Goal: Task Accomplishment & Management: Complete application form

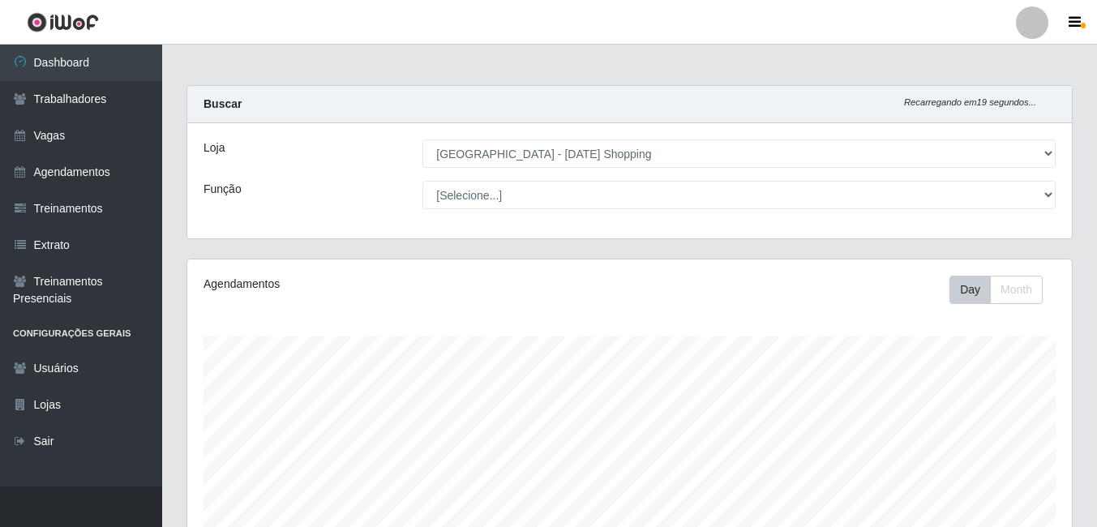
select select "471"
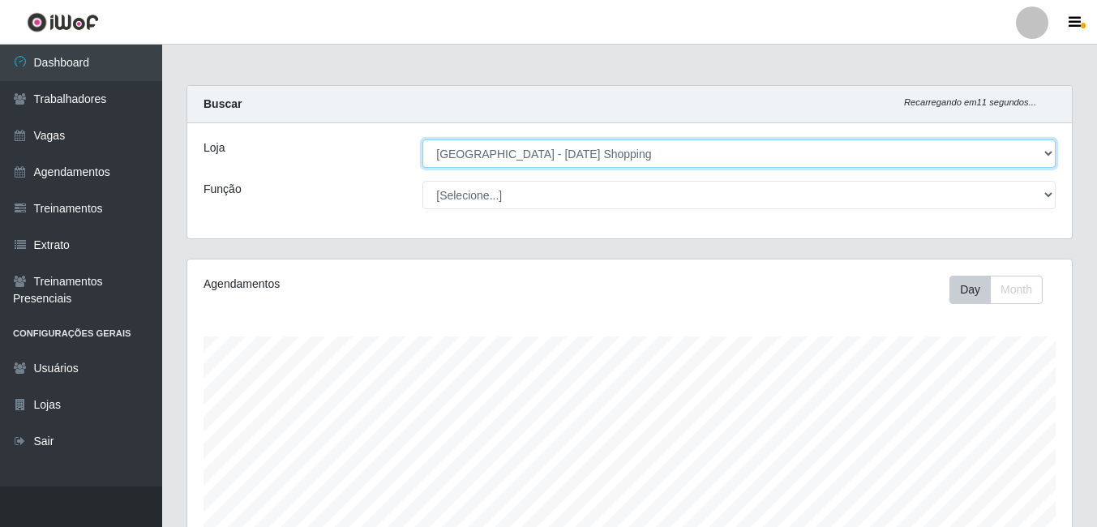
click at [1053, 156] on select "[Selecione...] [GEOGRAPHIC_DATA] - [DATE][GEOGRAPHIC_DATA]" at bounding box center [738, 153] width 633 height 28
click at [422, 139] on select "[Selecione...] [GEOGRAPHIC_DATA] - [DATE][GEOGRAPHIC_DATA]" at bounding box center [738, 153] width 633 height 28
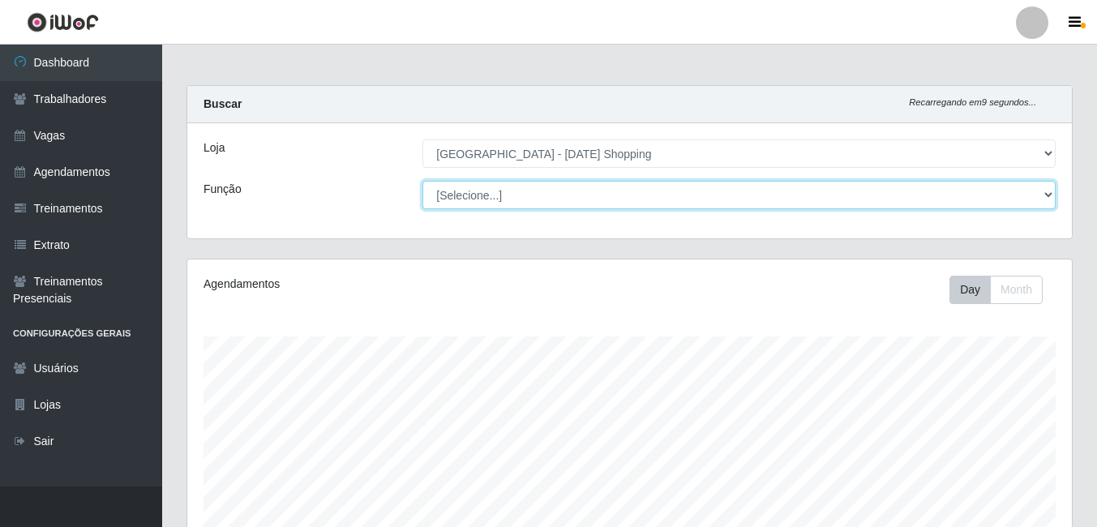
click at [1053, 195] on select "[Selecione...] ASG ASG + ASG ++ Assistente [PERSON_NAME] Assistente [PERSON_NAM…" at bounding box center [738, 195] width 633 height 28
click at [422, 181] on select "[Selecione...] ASG ASG + ASG ++ Assistente [PERSON_NAME] Assistente [PERSON_NAM…" at bounding box center [738, 195] width 633 height 28
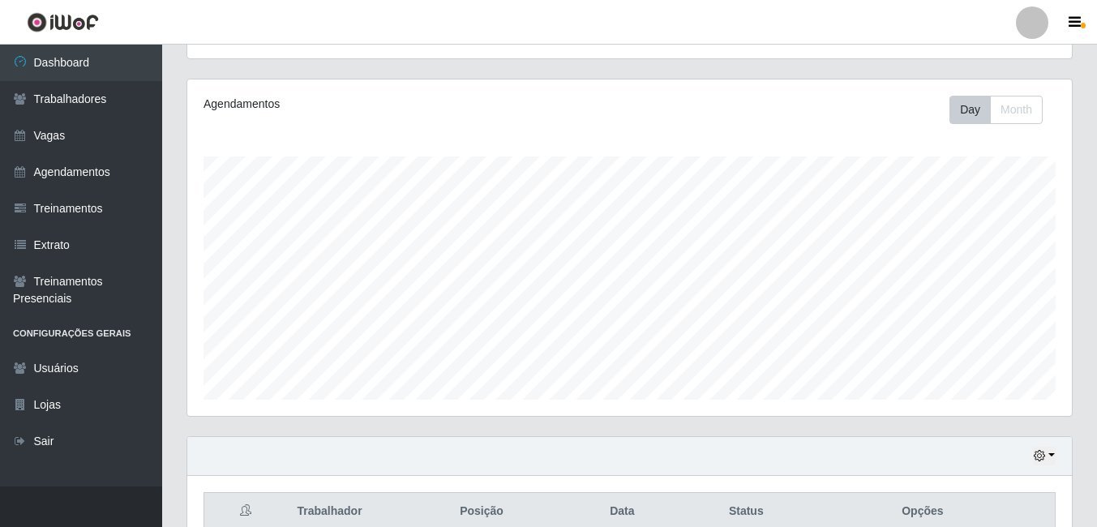
scroll to position [9, 0]
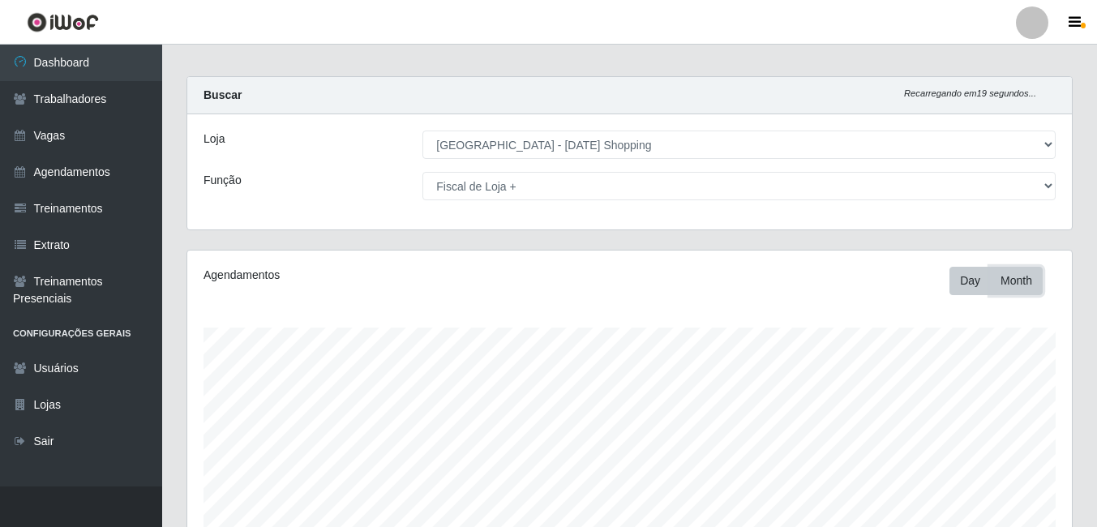
click at [1035, 281] on button "Month" at bounding box center [1016, 281] width 53 height 28
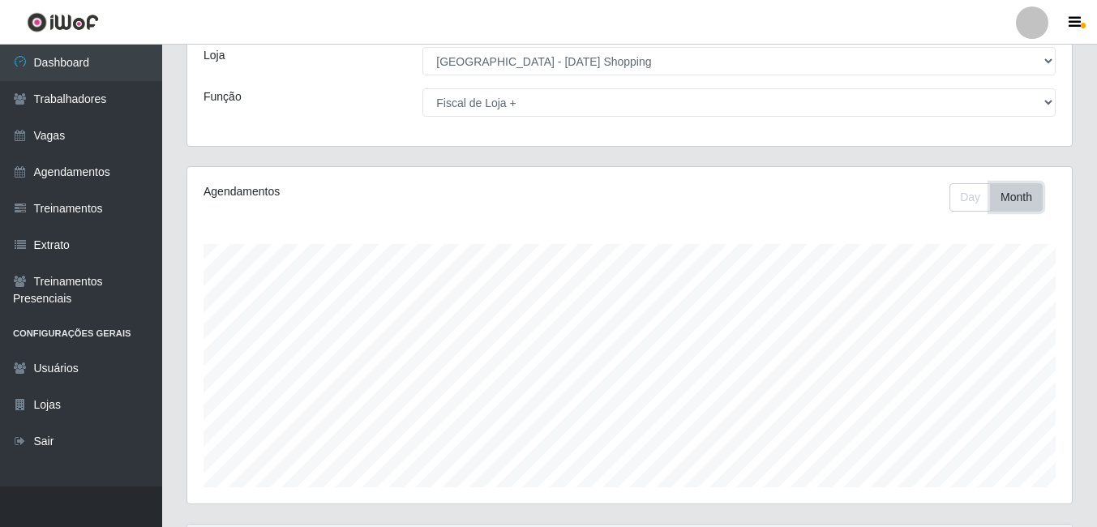
scroll to position [0, 0]
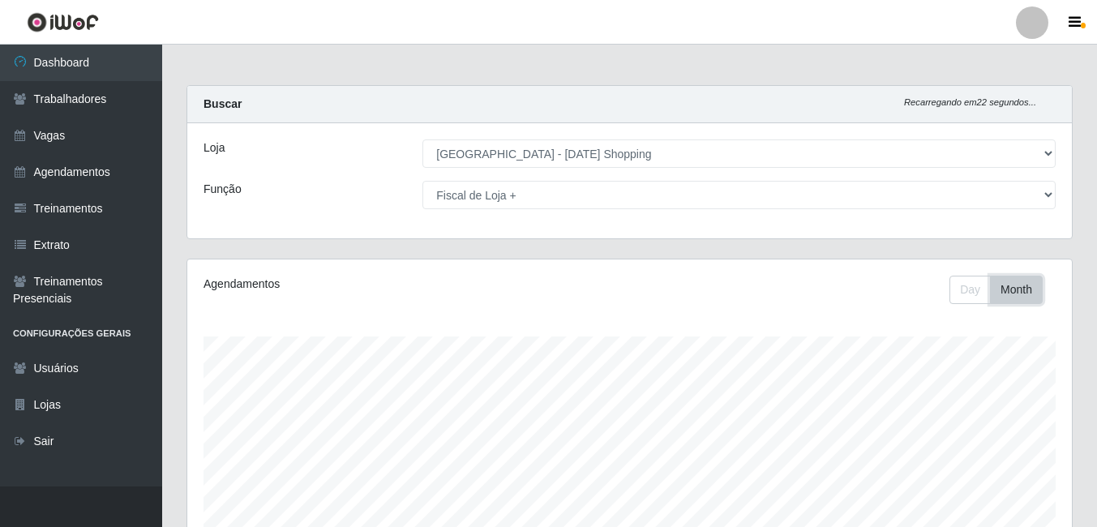
click at [1015, 292] on button "Month" at bounding box center [1016, 290] width 53 height 28
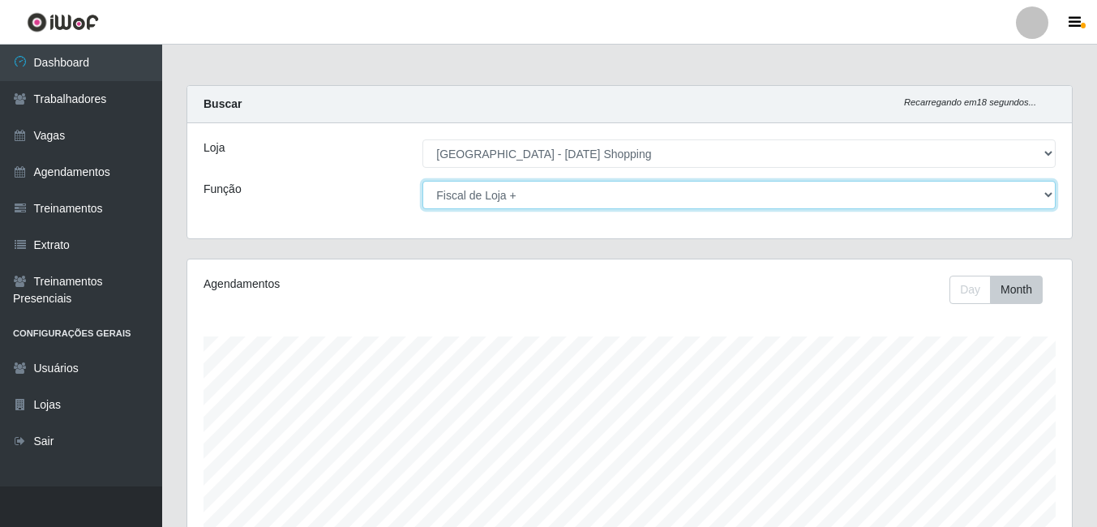
click at [1051, 197] on select "[Selecione...] ASG ASG + ASG ++ Assistente [PERSON_NAME] Assistente [PERSON_NAM…" at bounding box center [738, 195] width 633 height 28
click at [422, 181] on select "[Selecione...] ASG ASG + ASG ++ Assistente [PERSON_NAME] Assistente [PERSON_NAM…" at bounding box center [738, 195] width 633 height 28
click at [1045, 196] on select "[Selecione...] ASG ASG + ASG ++ Assistente [PERSON_NAME] Assistente [PERSON_NAM…" at bounding box center [738, 195] width 633 height 28
click at [422, 181] on select "[Selecione...] ASG ASG + ASG ++ Assistente [PERSON_NAME] Assistente [PERSON_NAM…" at bounding box center [738, 195] width 633 height 28
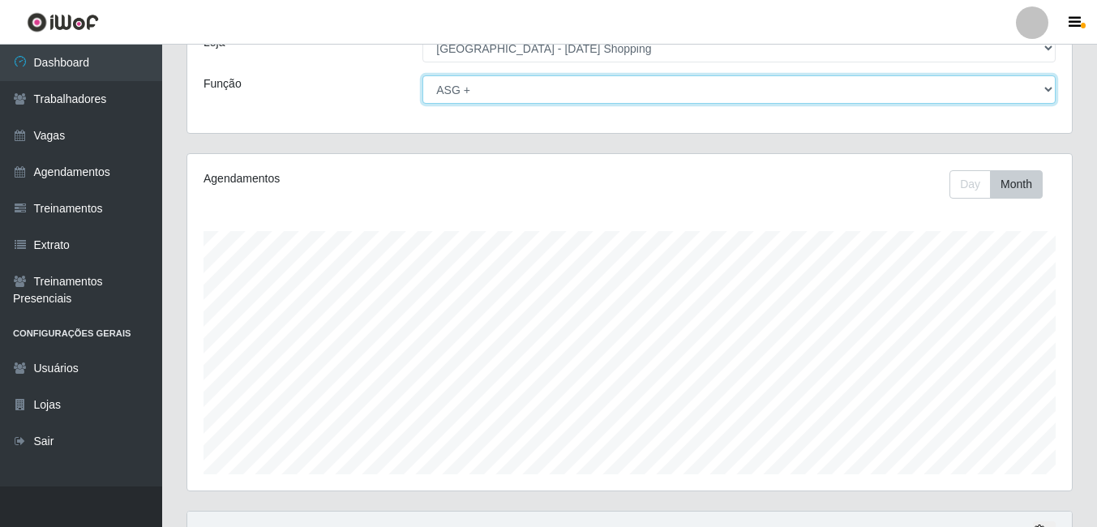
scroll to position [243, 0]
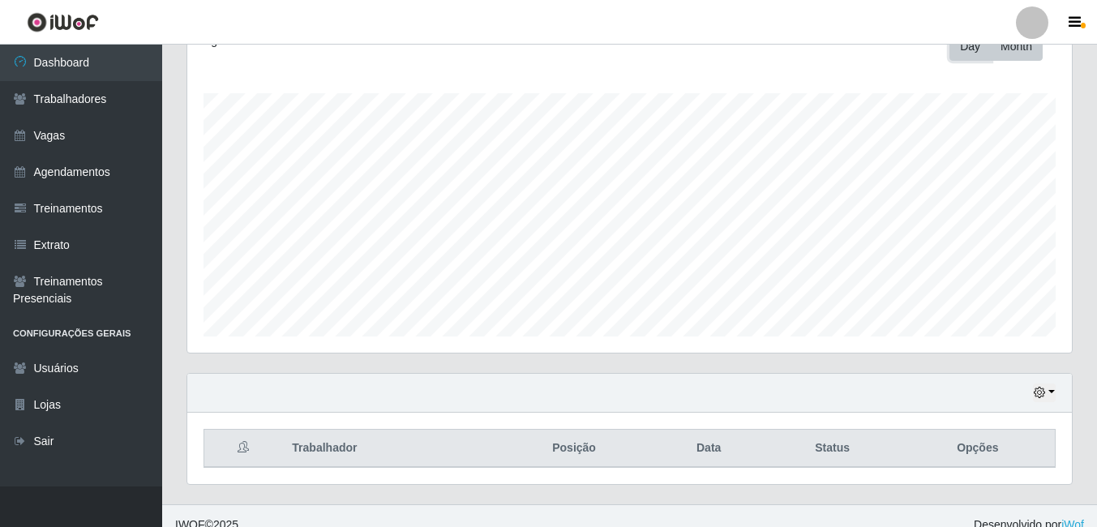
click at [967, 48] on button "Day" at bounding box center [970, 46] width 41 height 28
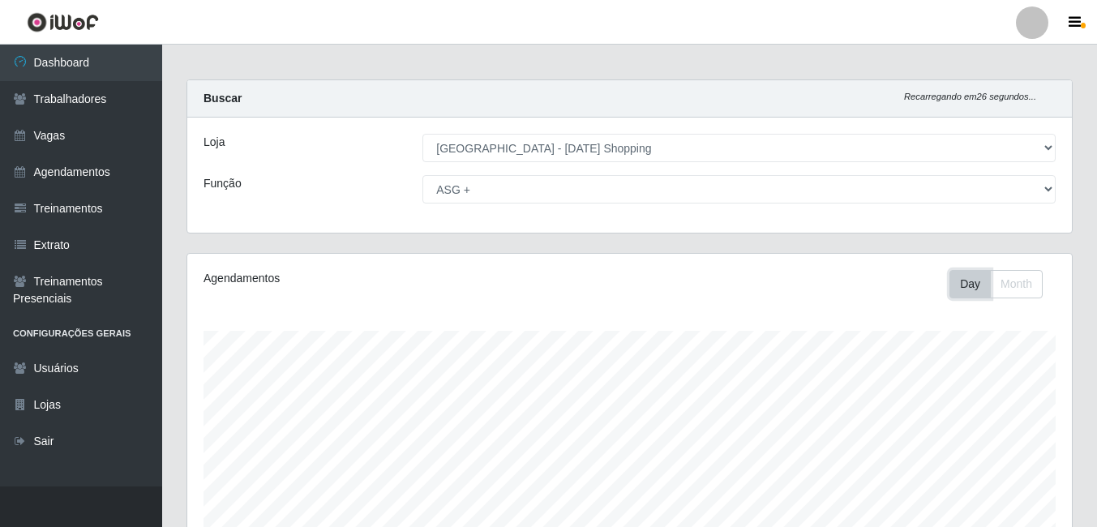
scroll to position [0, 0]
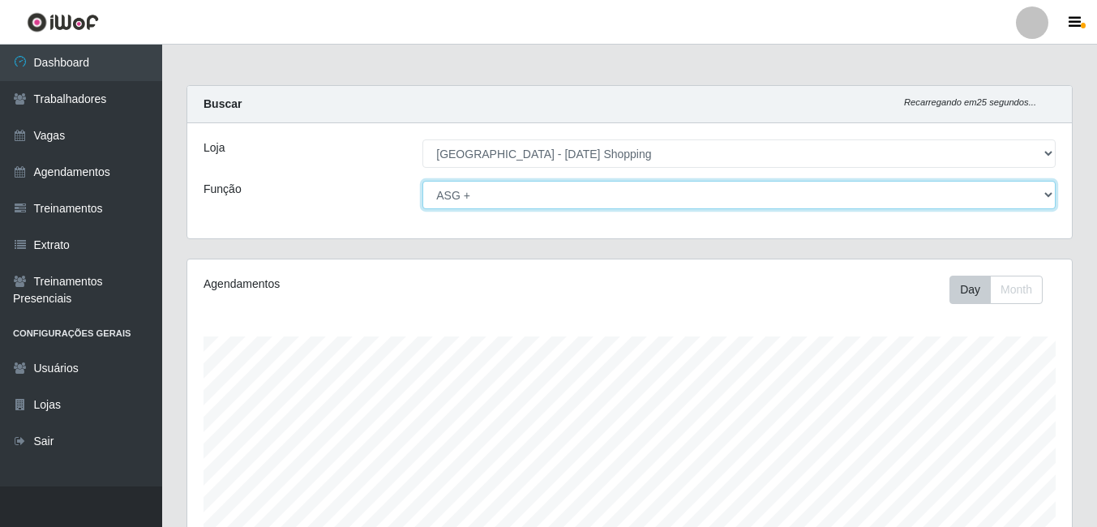
click at [1050, 194] on select "[Selecione...] ASG ASG + ASG ++ Assistente [PERSON_NAME] Assistente [PERSON_NAM…" at bounding box center [738, 195] width 633 height 28
select select "80"
click at [422, 181] on select "[Selecione...] ASG ASG + ASG ++ Assistente [PERSON_NAME] Assistente [PERSON_NAM…" at bounding box center [738, 195] width 633 height 28
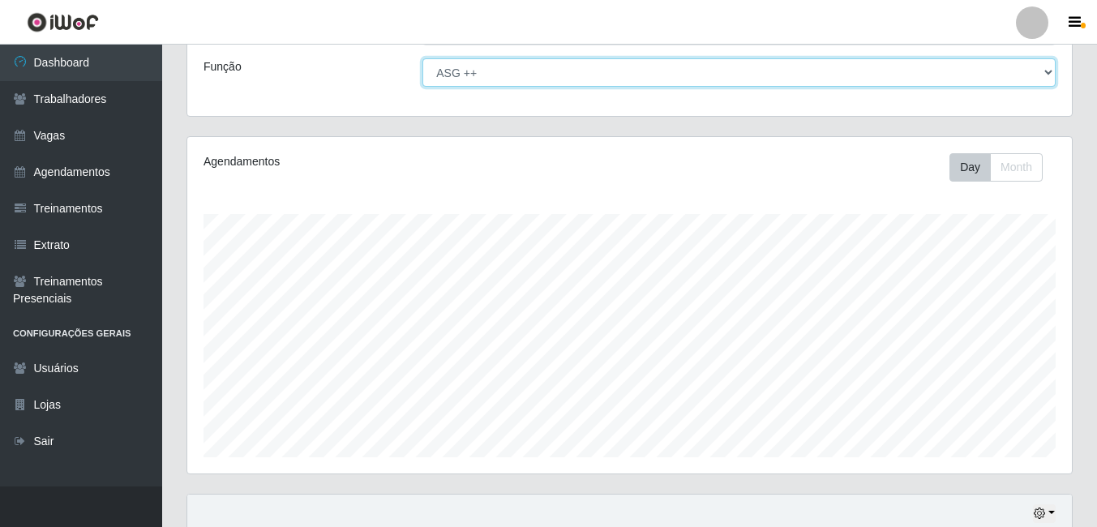
scroll to position [261, 0]
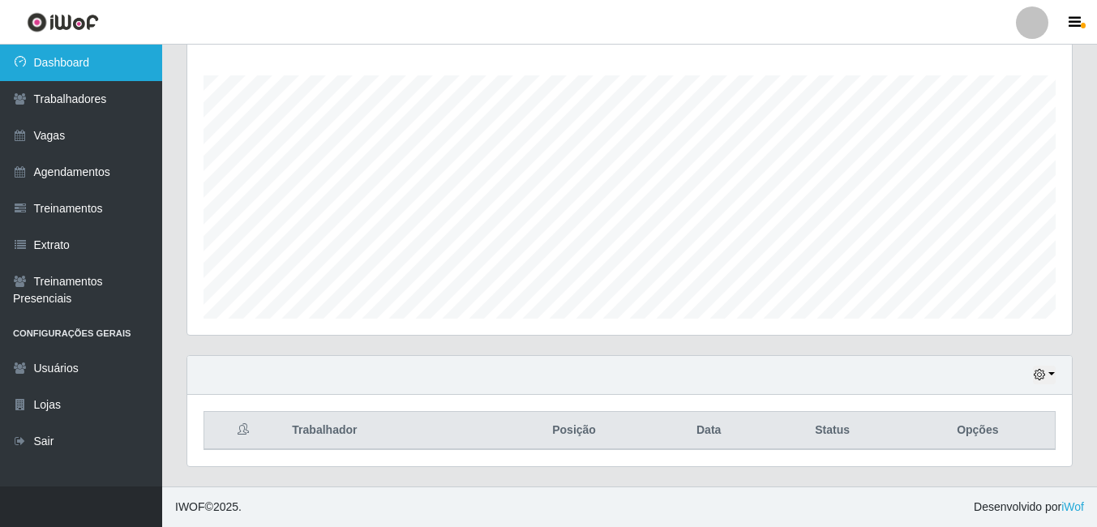
click at [64, 62] on link "Dashboard" at bounding box center [81, 63] width 162 height 36
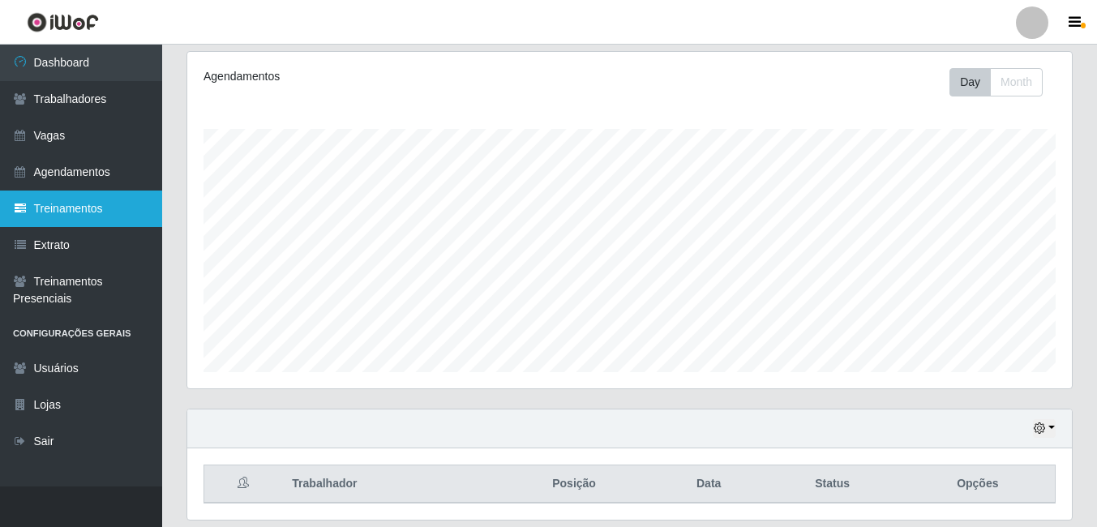
scroll to position [180, 0]
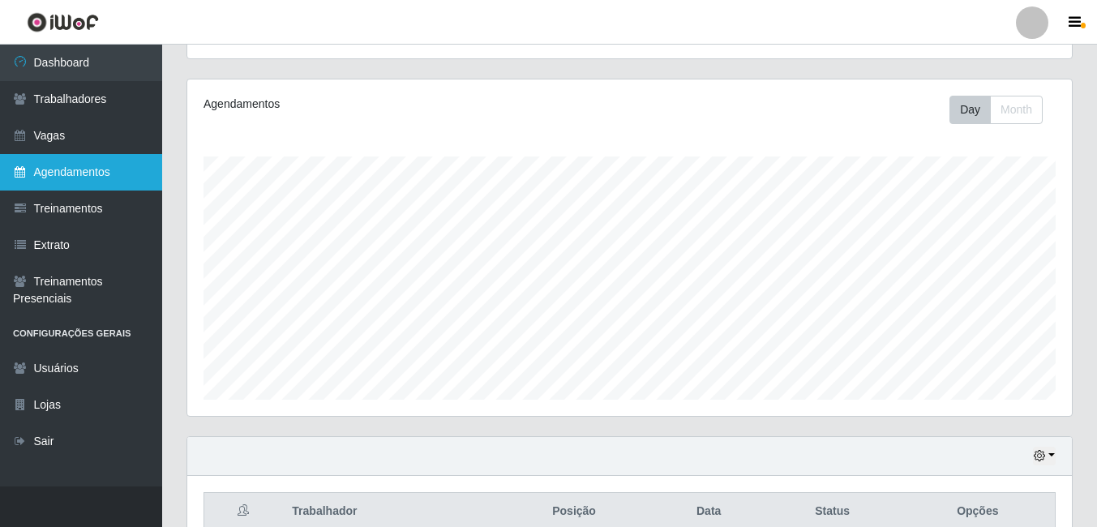
click at [70, 166] on link "Agendamentos" at bounding box center [81, 172] width 162 height 36
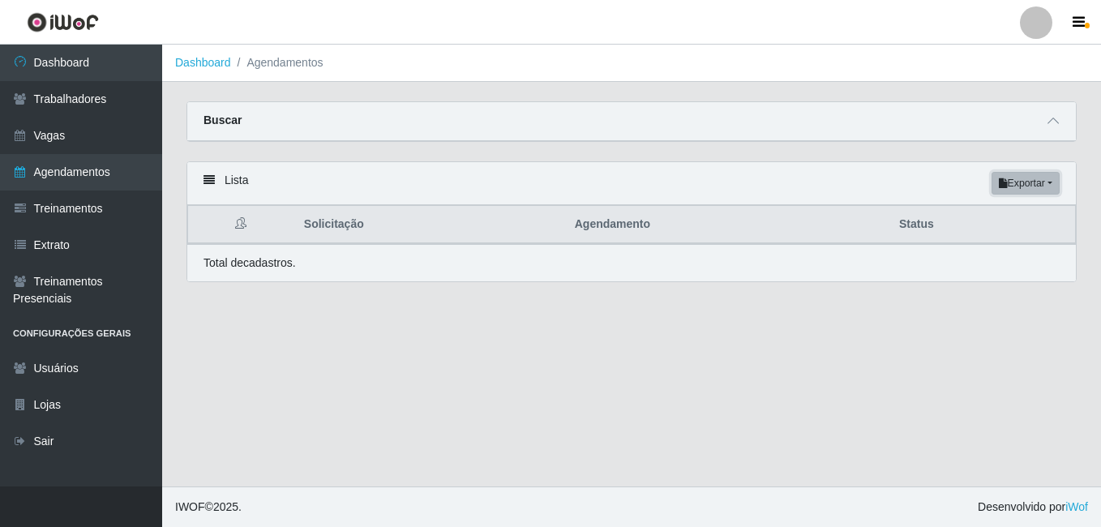
click at [1044, 188] on button "Exportar" at bounding box center [1026, 183] width 68 height 23
click at [924, 315] on main "Dashboard Agendamentos Carregando... Buscar Início em Término em Status [Seleci…" at bounding box center [631, 266] width 939 height 442
click at [645, 228] on th "Agendamento" at bounding box center [727, 225] width 324 height 38
click at [1052, 126] on icon at bounding box center [1053, 120] width 11 height 11
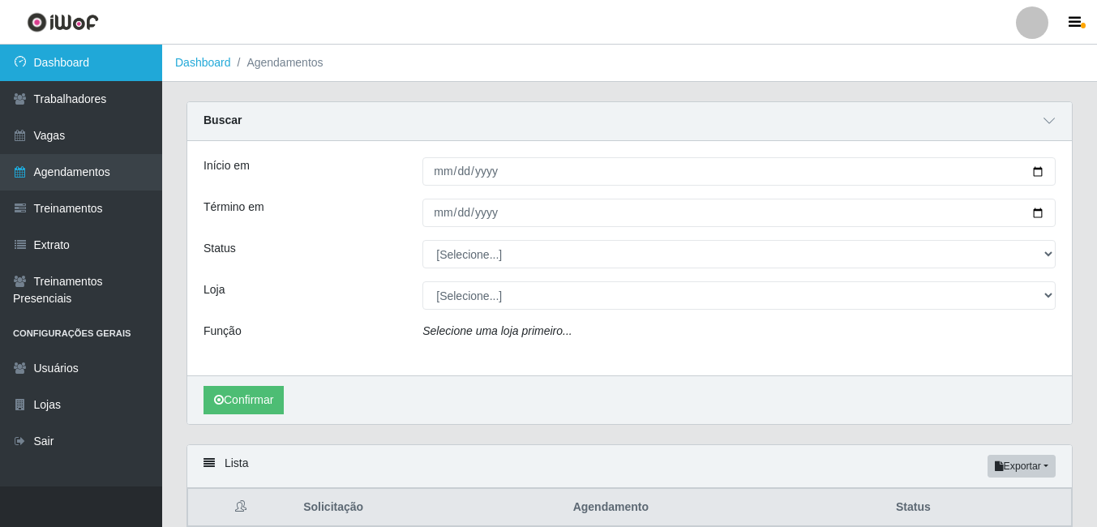
click at [61, 63] on link "Dashboard" at bounding box center [81, 63] width 162 height 36
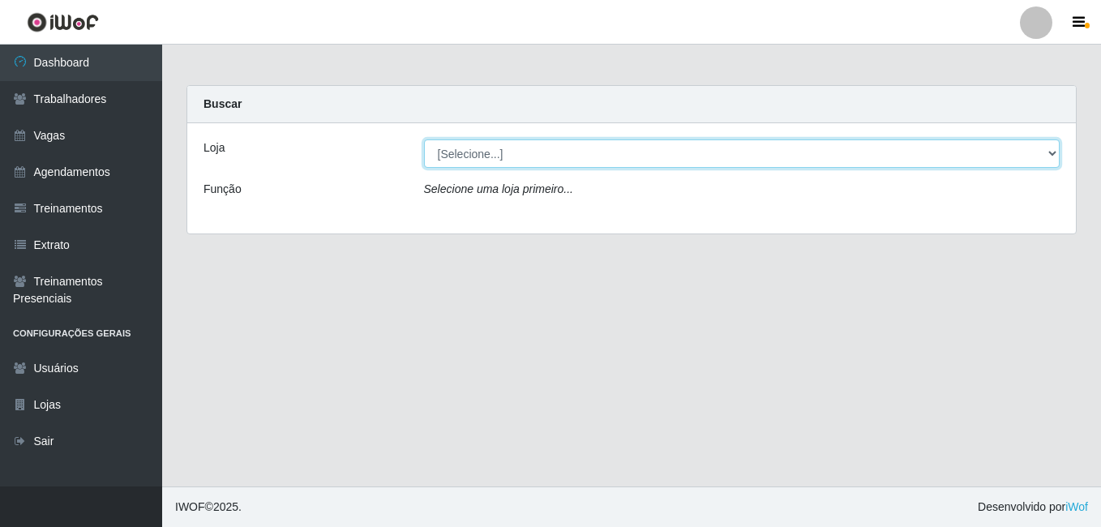
click at [1038, 150] on select "[Selecione...] [GEOGRAPHIC_DATA] - [DATE][GEOGRAPHIC_DATA]" at bounding box center [742, 153] width 637 height 28
select select "471"
click at [424, 139] on select "[Selecione...] [GEOGRAPHIC_DATA] - [DATE][GEOGRAPHIC_DATA]" at bounding box center [742, 153] width 637 height 28
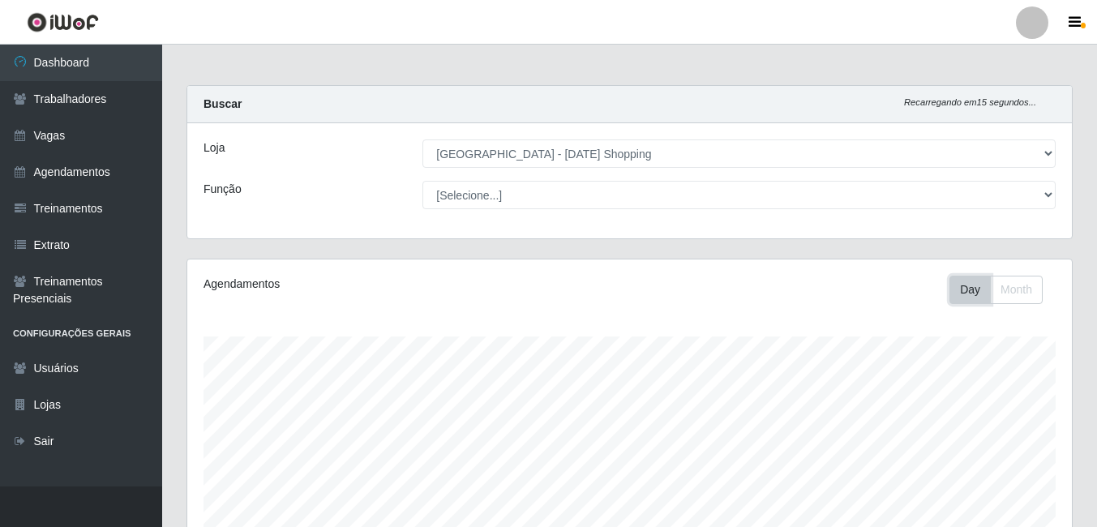
click at [962, 290] on button "Day" at bounding box center [970, 290] width 41 height 28
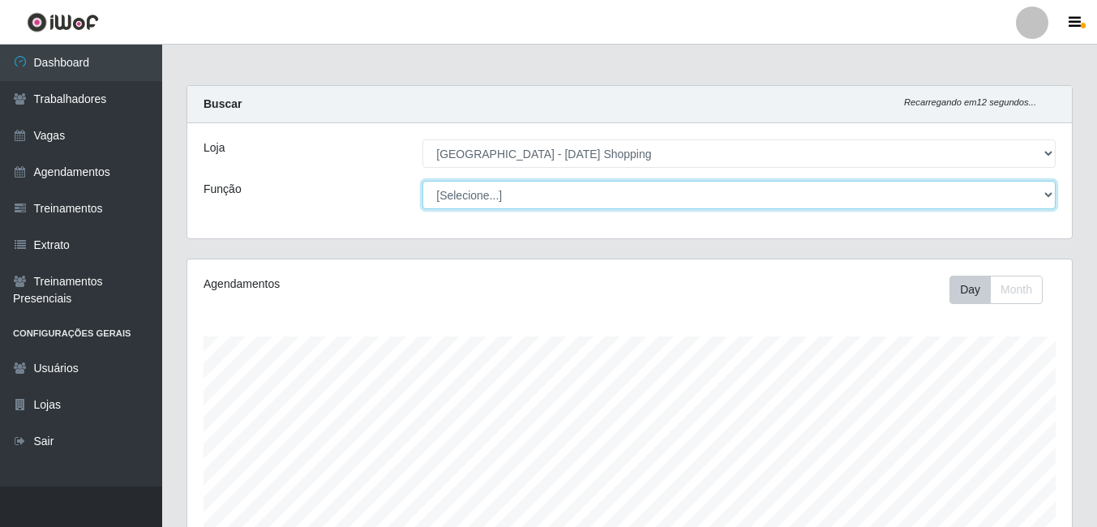
click at [1045, 198] on select "[Selecione...] ASG ASG + ASG ++ Assistente [PERSON_NAME] Assistente [PERSON_NAM…" at bounding box center [738, 195] width 633 height 28
click at [422, 181] on select "[Selecione...] ASG ASG + ASG ++ Assistente [PERSON_NAME] Assistente [PERSON_NAM…" at bounding box center [738, 195] width 633 height 28
click at [1041, 198] on select "[Selecione...] ASG ASG + ASG ++ Assistente [PERSON_NAME] Assistente [PERSON_NAM…" at bounding box center [738, 195] width 633 height 28
click at [422, 181] on select "[Selecione...] ASG ASG + ASG ++ Assistente [PERSON_NAME] Assistente [PERSON_NAM…" at bounding box center [738, 195] width 633 height 28
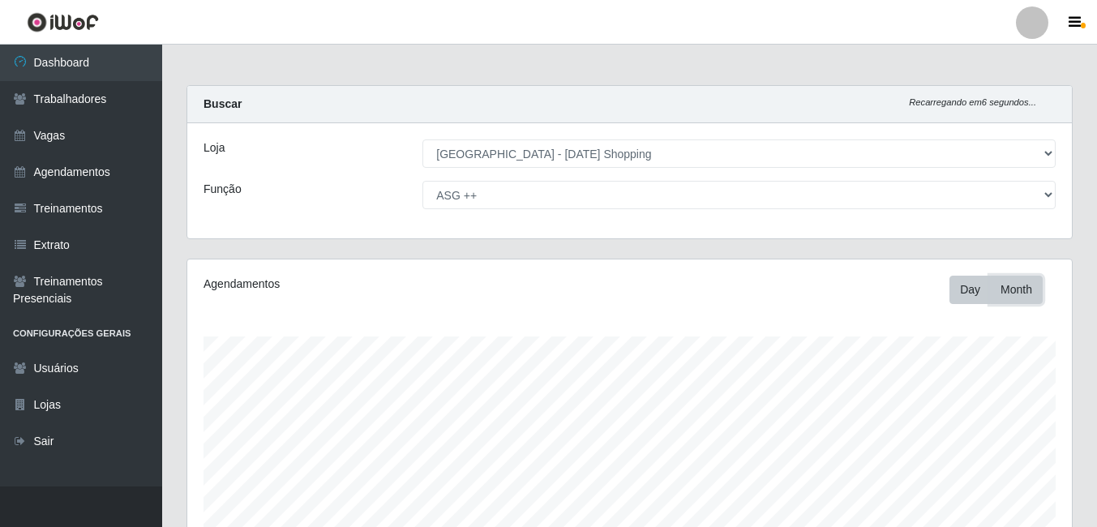
click at [1027, 292] on button "Month" at bounding box center [1016, 290] width 53 height 28
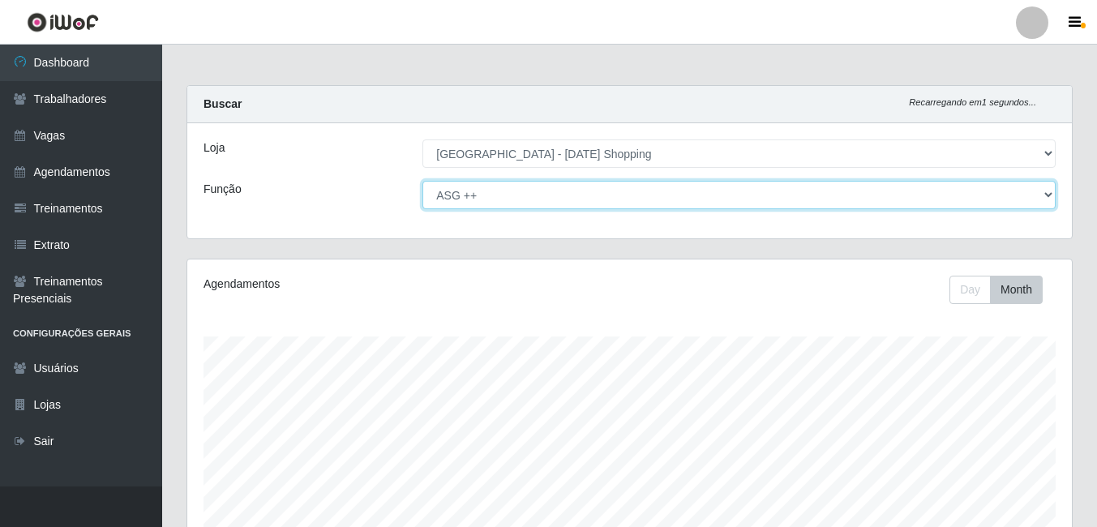
click at [1048, 194] on select "[Selecione...] ASG ASG + ASG ++ Assistente [PERSON_NAME] Assistente [PERSON_NAM…" at bounding box center [738, 195] width 633 height 28
select select "[Selecione...]"
click at [422, 181] on select "[Selecione...] ASG ASG + ASG ++ Assistente [PERSON_NAME] Assistente [PERSON_NAM…" at bounding box center [738, 195] width 633 height 28
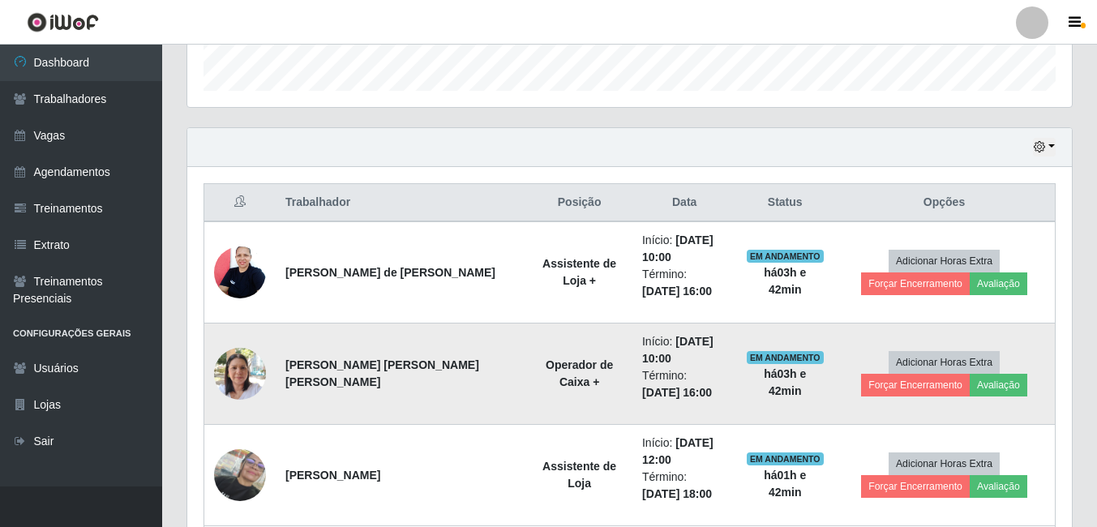
scroll to position [484, 0]
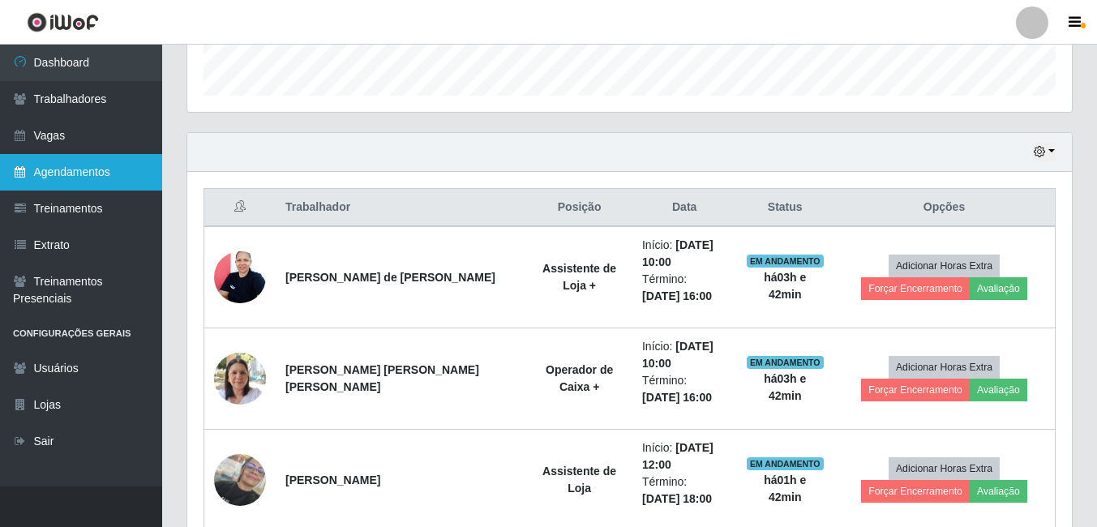
click at [84, 168] on link "Agendamentos" at bounding box center [81, 172] width 162 height 36
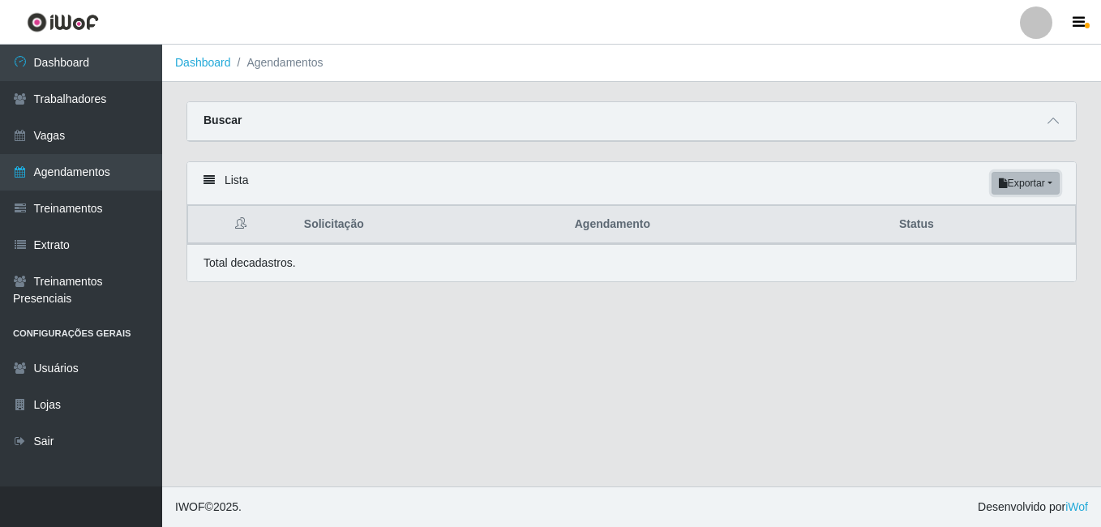
click at [1031, 184] on button "Exportar" at bounding box center [1026, 183] width 68 height 23
click at [783, 336] on main "Dashboard Agendamentos Carregando... Buscar Início em Término em Status [Seleci…" at bounding box center [631, 266] width 939 height 442
click at [201, 177] on div "Lista Exportar PDF Excel" at bounding box center [631, 183] width 889 height 43
click at [208, 179] on icon at bounding box center [209, 179] width 11 height 11
click at [1058, 126] on icon at bounding box center [1053, 120] width 11 height 11
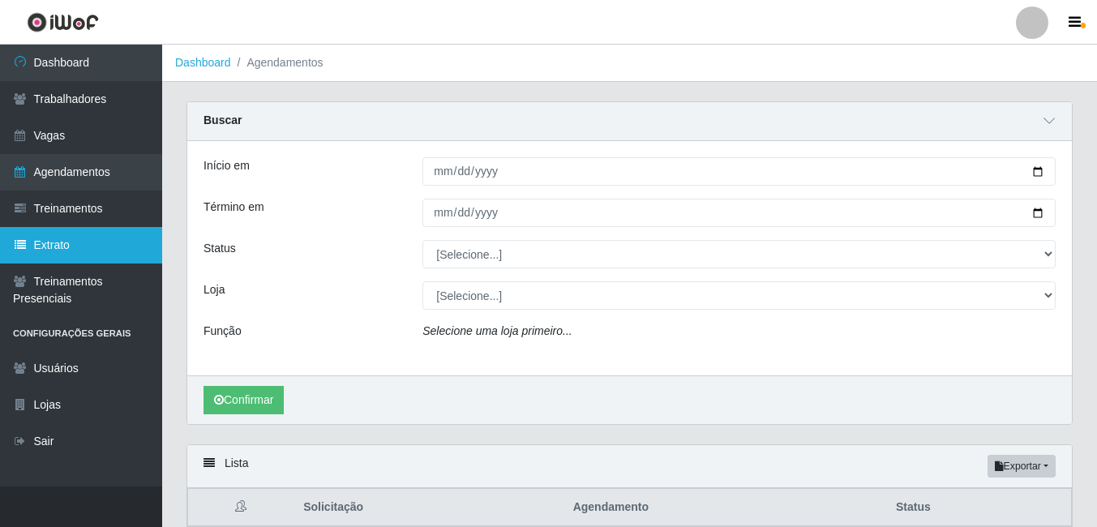
click at [118, 229] on link "Extrato" at bounding box center [81, 245] width 162 height 36
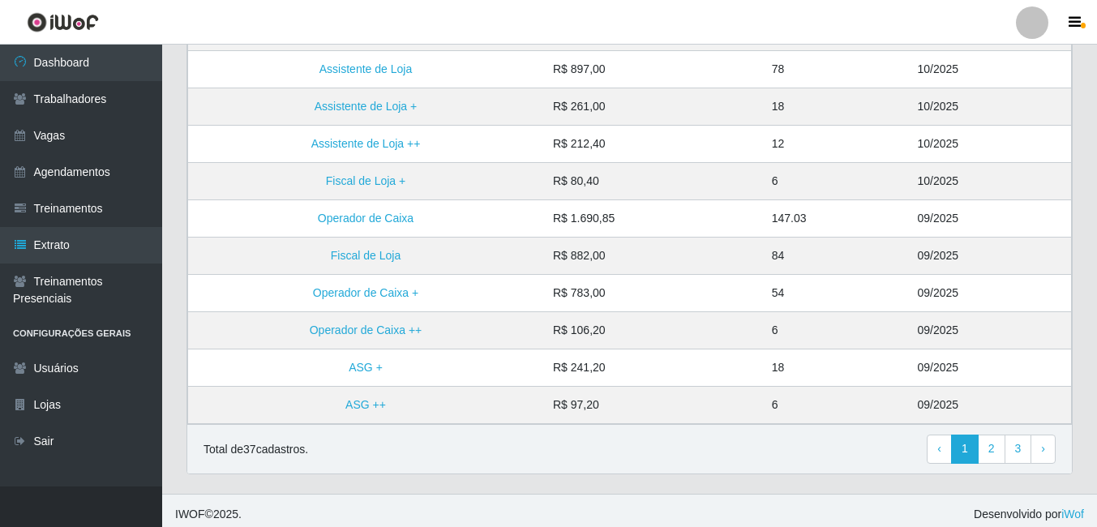
scroll to position [388, 0]
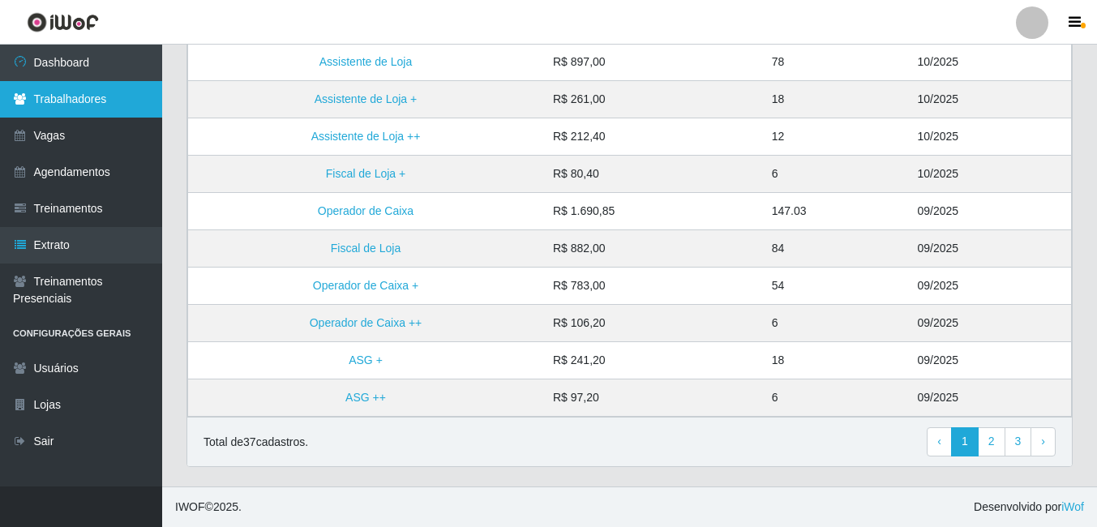
click at [72, 101] on link "Trabalhadores" at bounding box center [81, 99] width 162 height 36
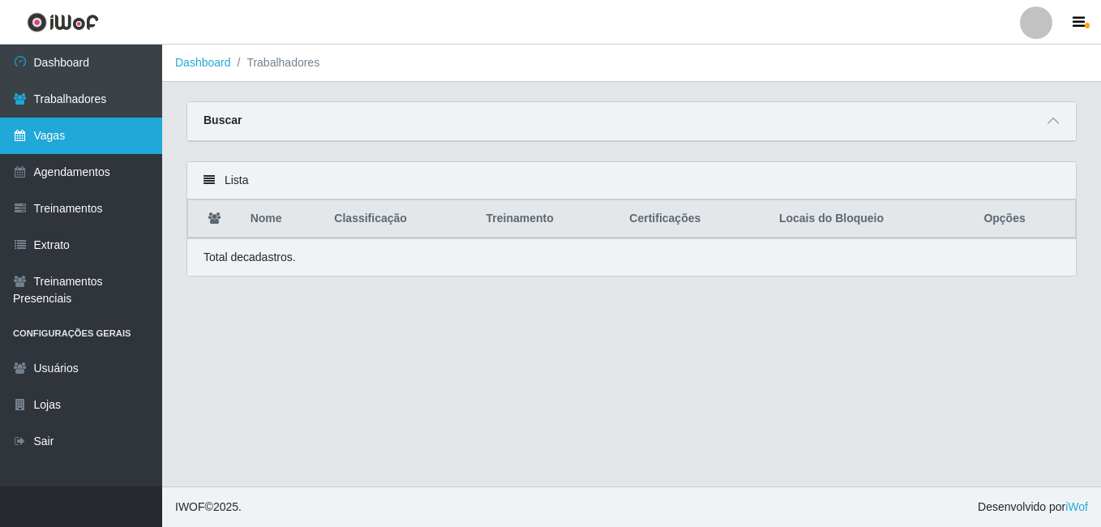
click at [59, 141] on link "Vagas" at bounding box center [81, 136] width 162 height 36
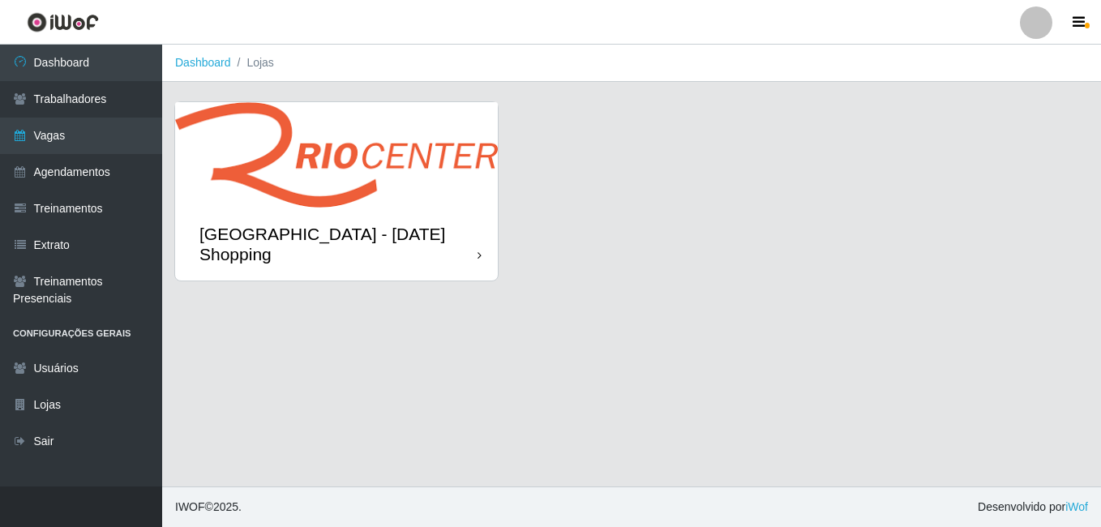
click at [408, 194] on img at bounding box center [336, 154] width 323 height 105
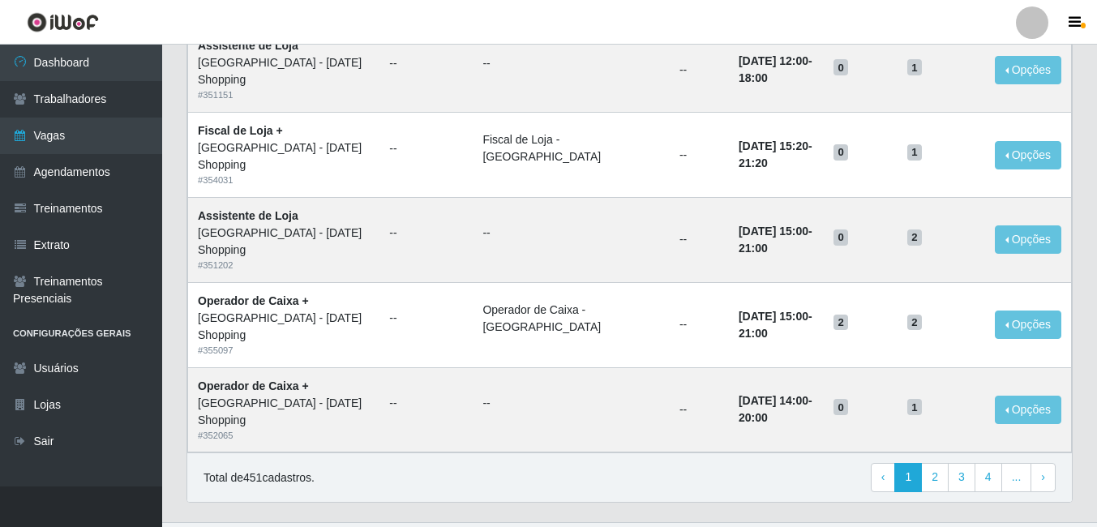
scroll to position [1103, 0]
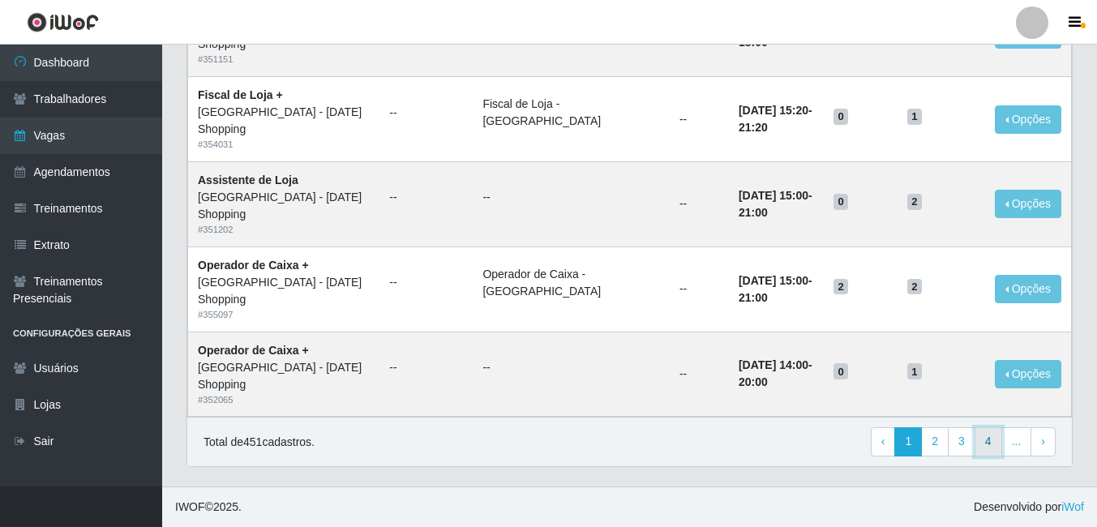
click at [988, 439] on link "4" at bounding box center [989, 441] width 28 height 29
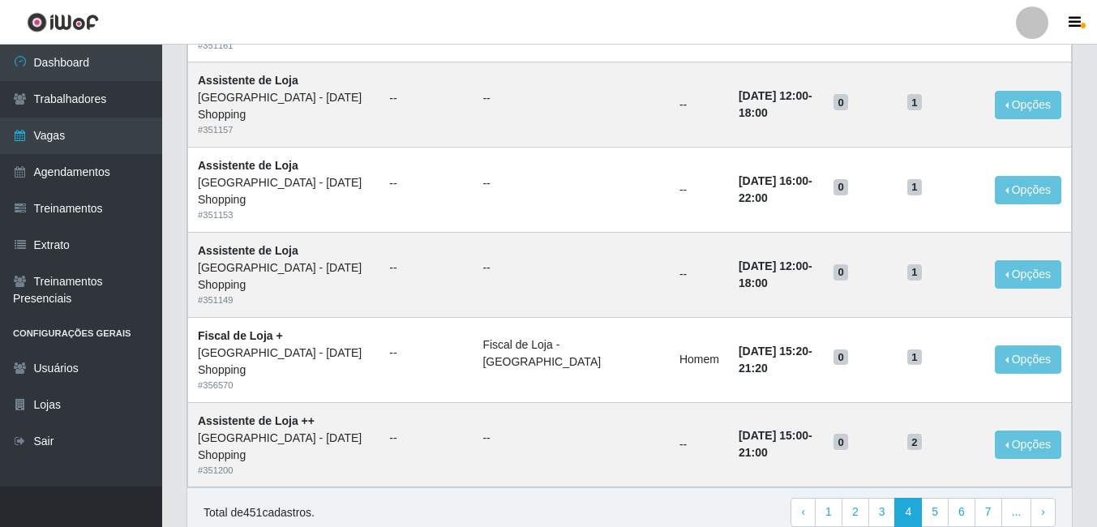
scroll to position [1103, 0]
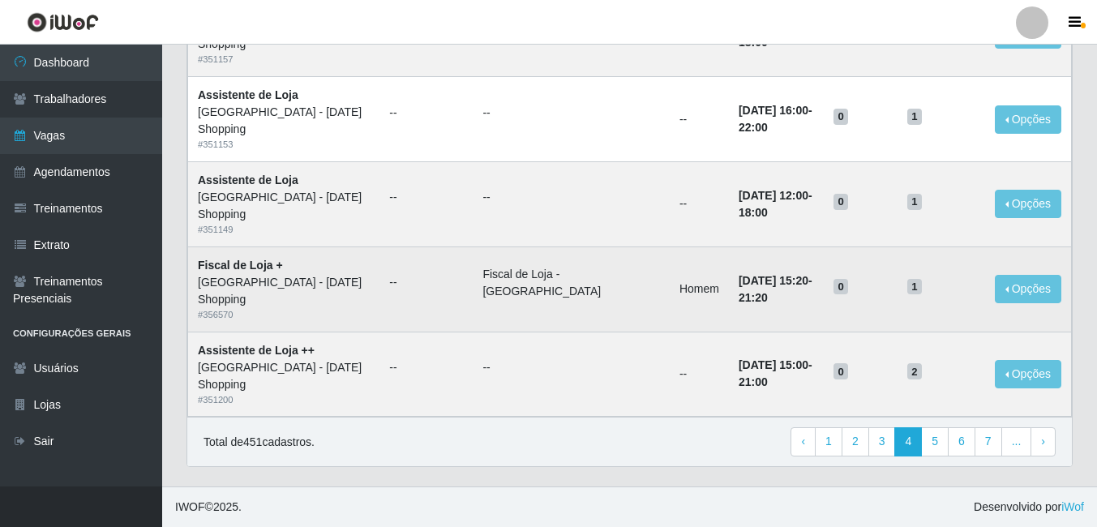
click at [548, 293] on td "Fiscal de Loja - [GEOGRAPHIC_DATA]" at bounding box center [571, 289] width 197 height 85
click at [547, 286] on li "Fiscal de Loja - [GEOGRAPHIC_DATA]" at bounding box center [571, 283] width 178 height 34
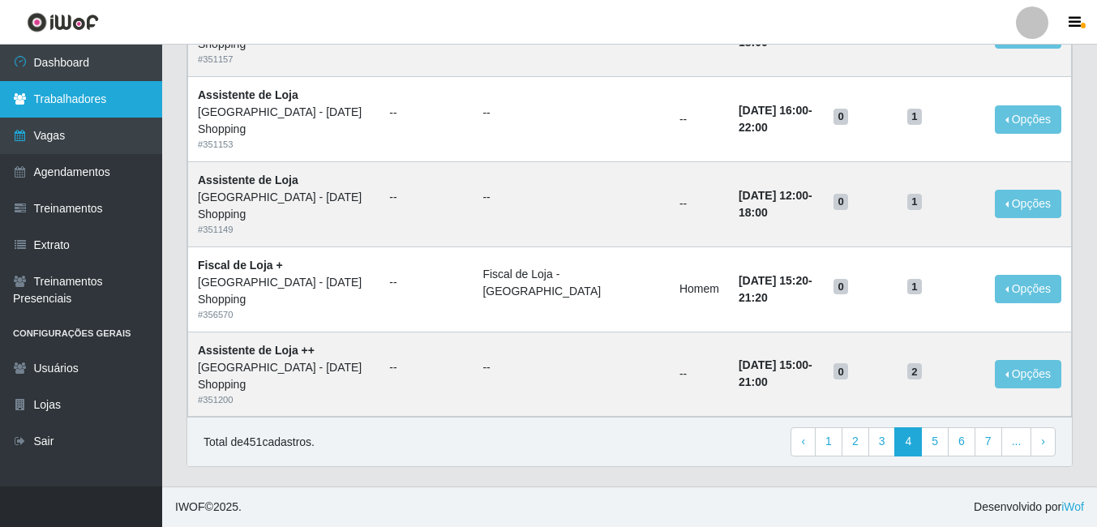
click at [73, 94] on link "Trabalhadores" at bounding box center [81, 99] width 162 height 36
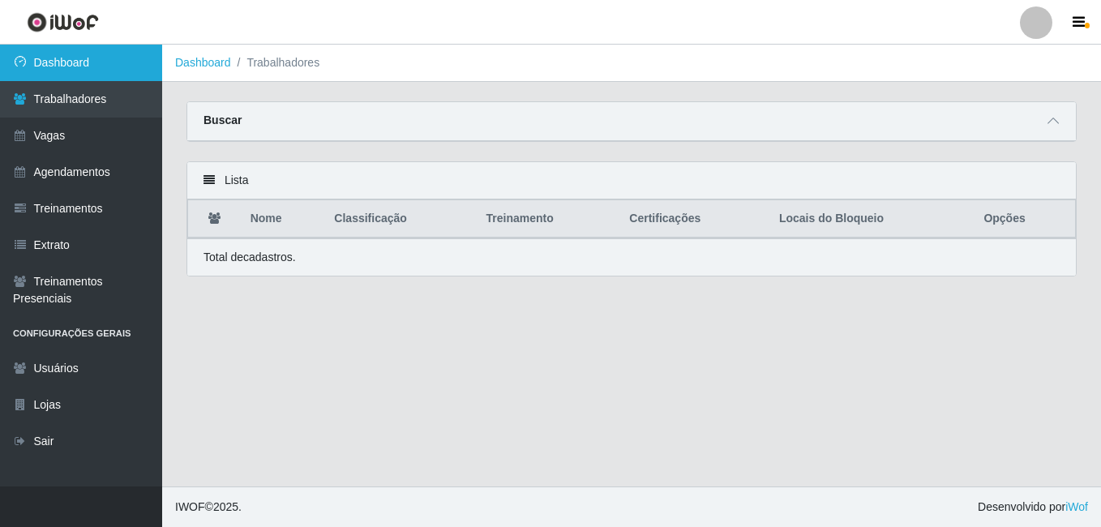
click at [56, 54] on link "Dashboard" at bounding box center [81, 63] width 162 height 36
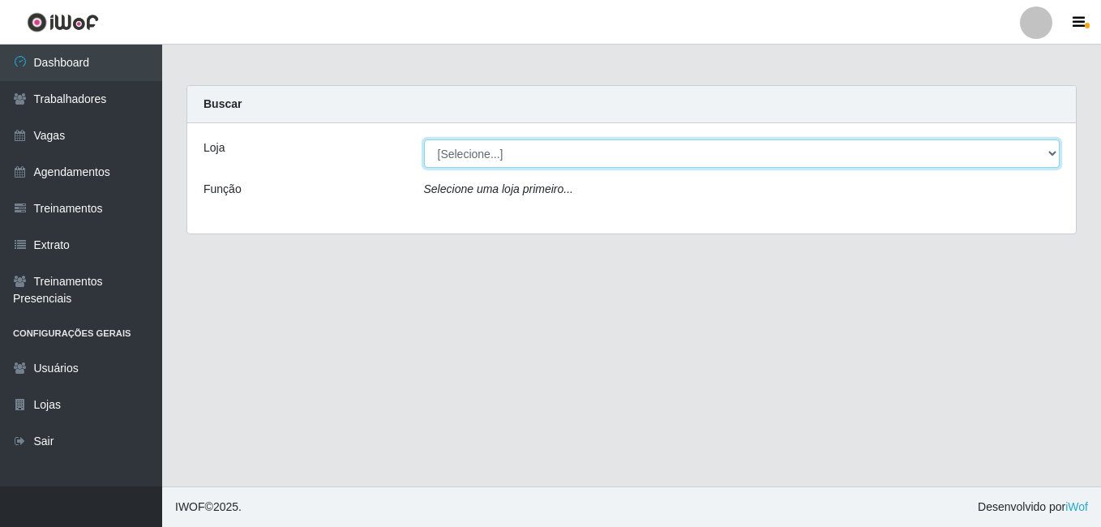
click at [1053, 152] on select "[Selecione...] [GEOGRAPHIC_DATA] - [DATE][GEOGRAPHIC_DATA]" at bounding box center [742, 153] width 637 height 28
select select "471"
click at [424, 139] on select "[Selecione...] [GEOGRAPHIC_DATA] - [DATE][GEOGRAPHIC_DATA]" at bounding box center [742, 153] width 637 height 28
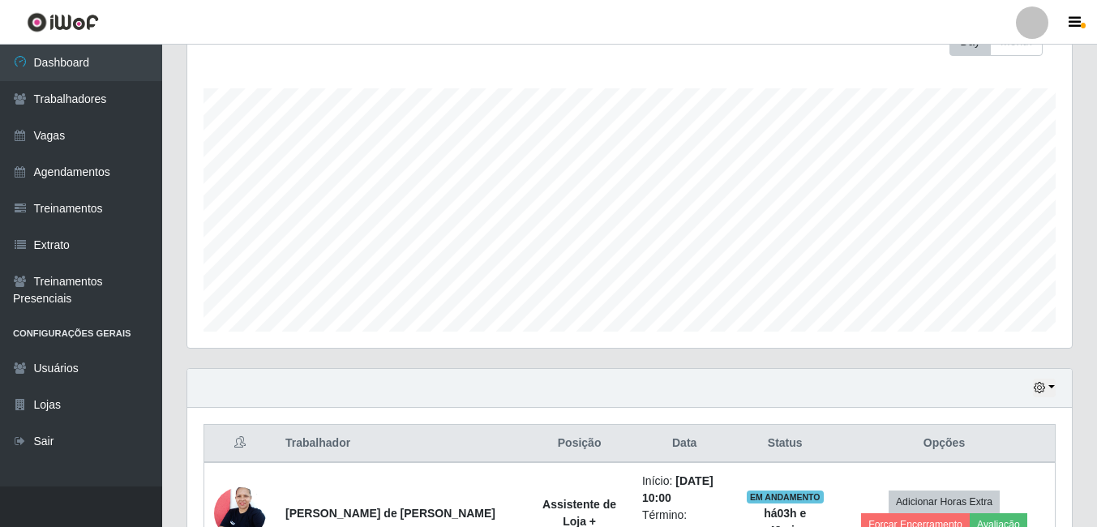
scroll to position [243, 0]
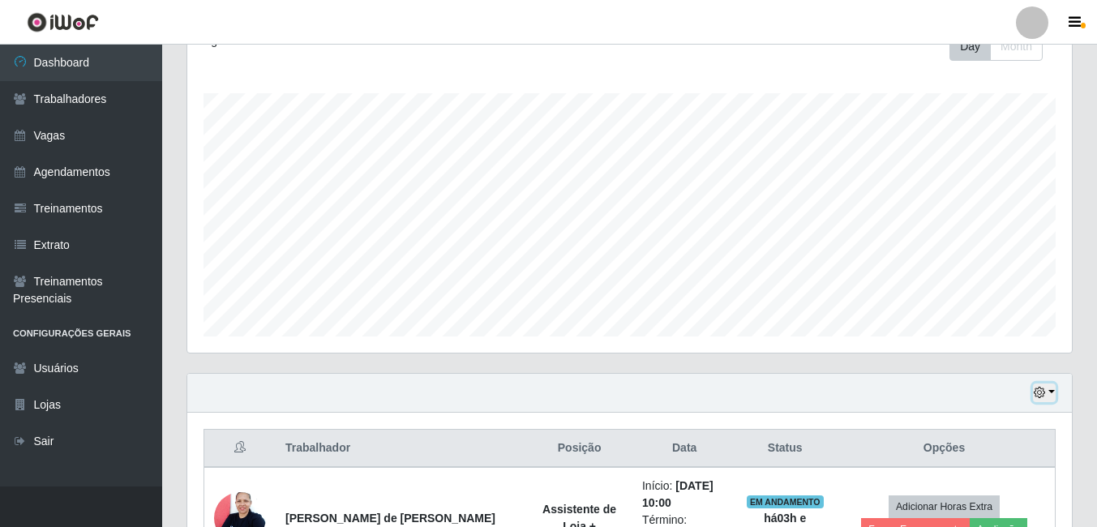
click at [1054, 392] on button "button" at bounding box center [1044, 393] width 23 height 19
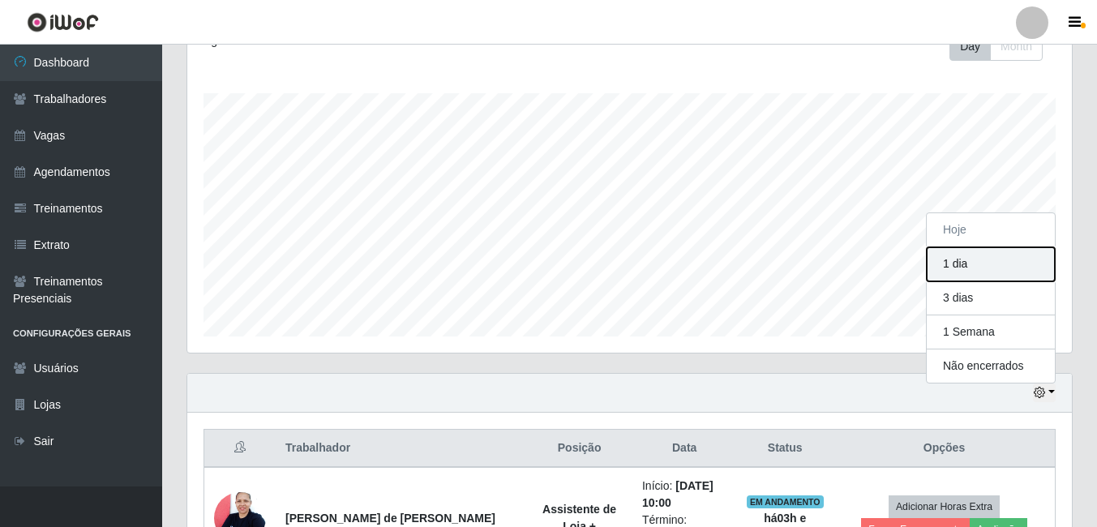
click at [966, 262] on button "1 dia" at bounding box center [991, 264] width 128 height 34
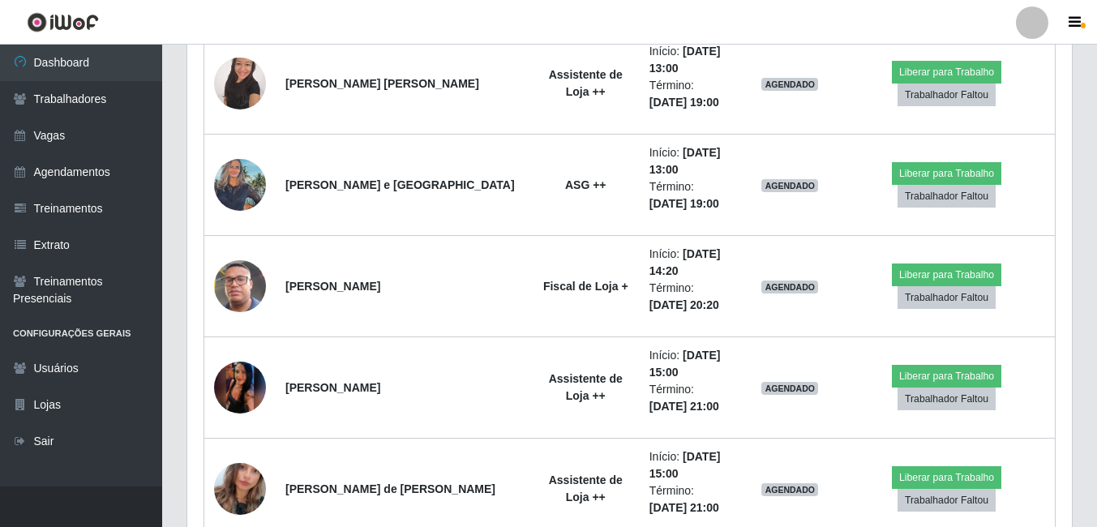
scroll to position [1376, 0]
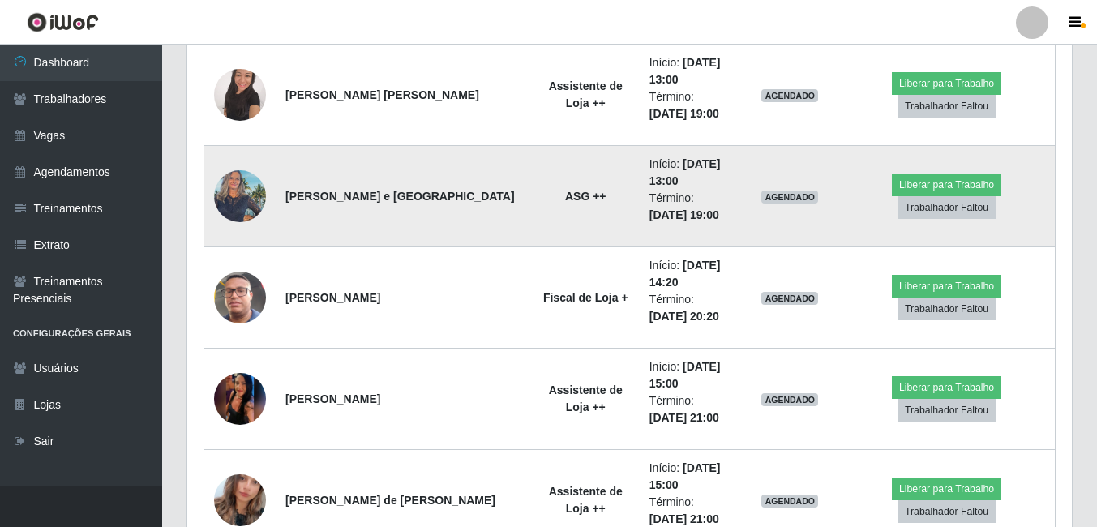
click at [242, 191] on img at bounding box center [240, 195] width 52 height 69
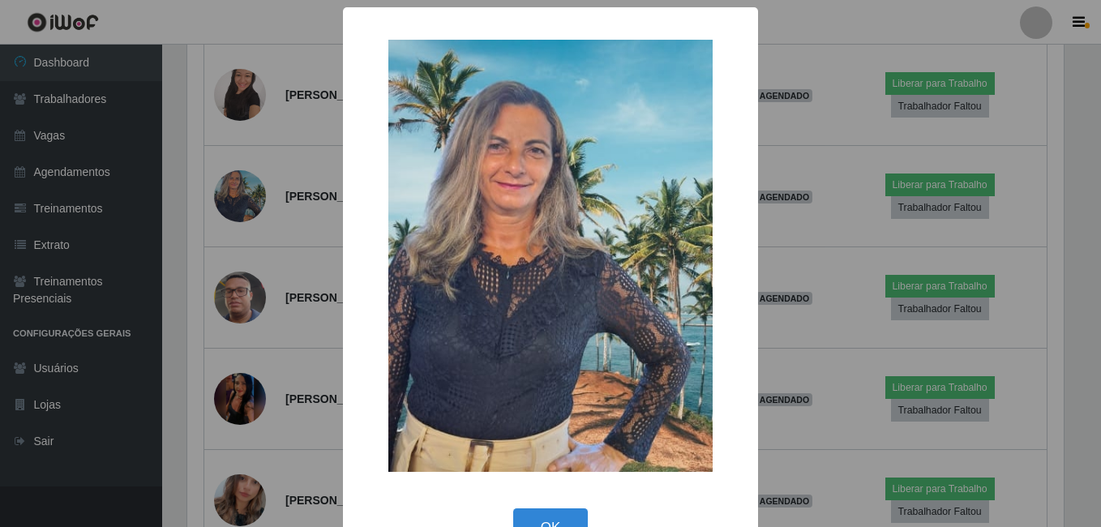
click at [194, 228] on div "× OK Cancel" at bounding box center [550, 263] width 1101 height 527
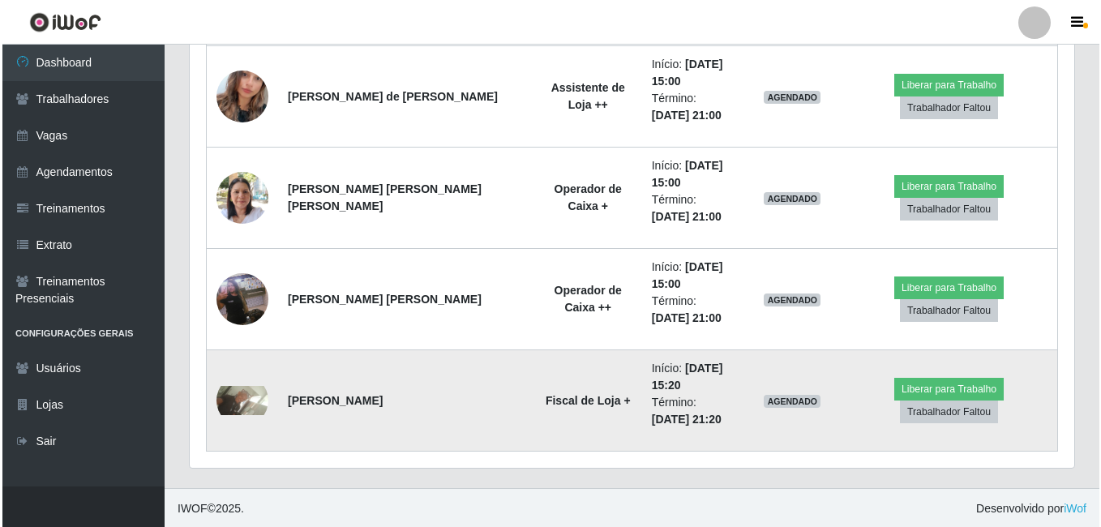
scroll to position [1782, 0]
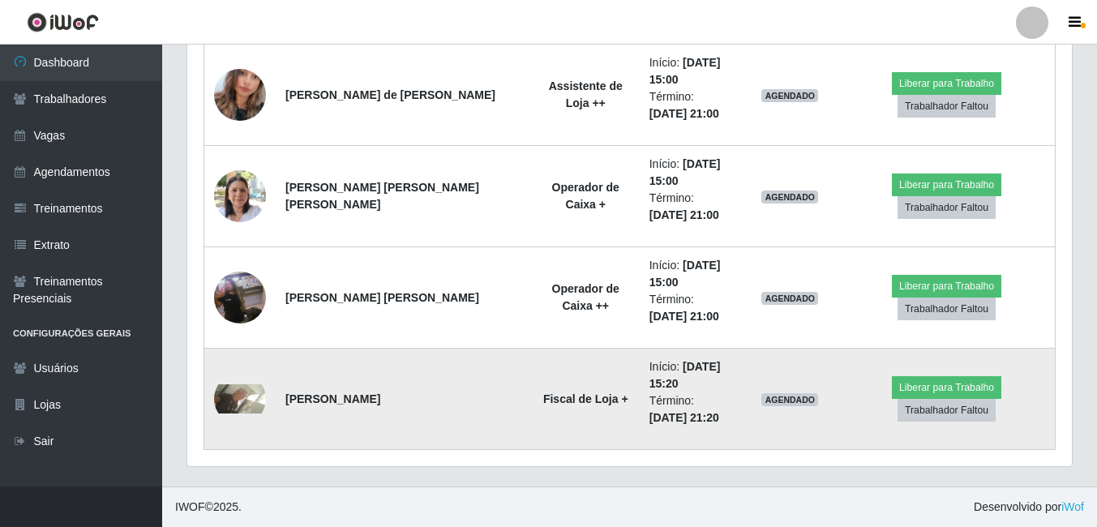
click at [230, 399] on img at bounding box center [240, 398] width 52 height 29
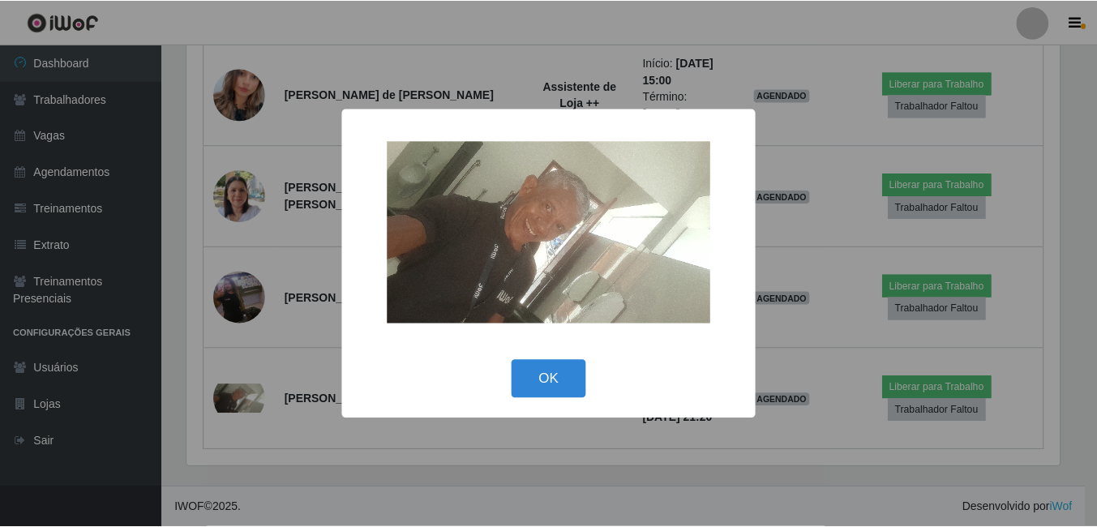
scroll to position [337, 877]
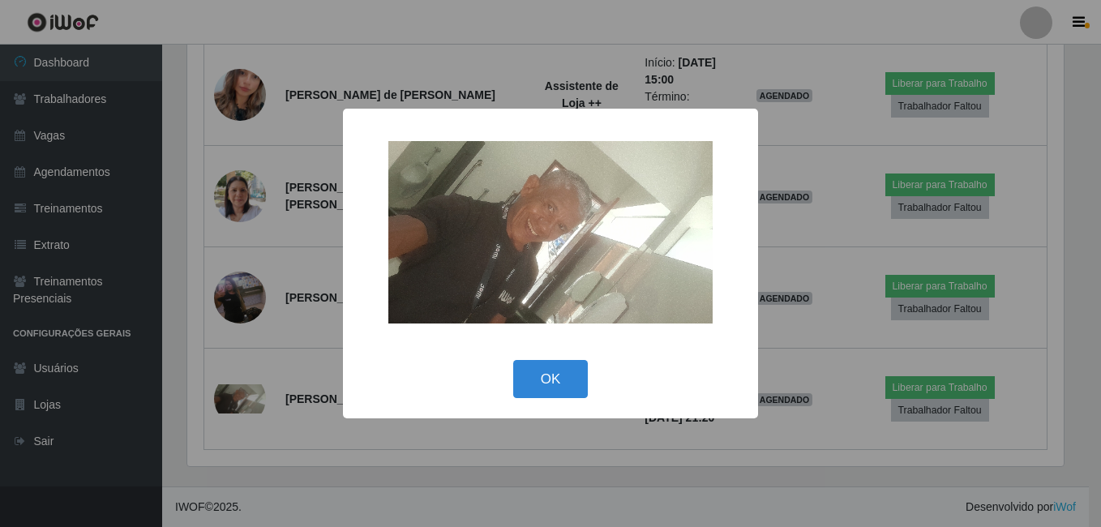
click at [195, 264] on div "× OK Cancel" at bounding box center [550, 263] width 1101 height 527
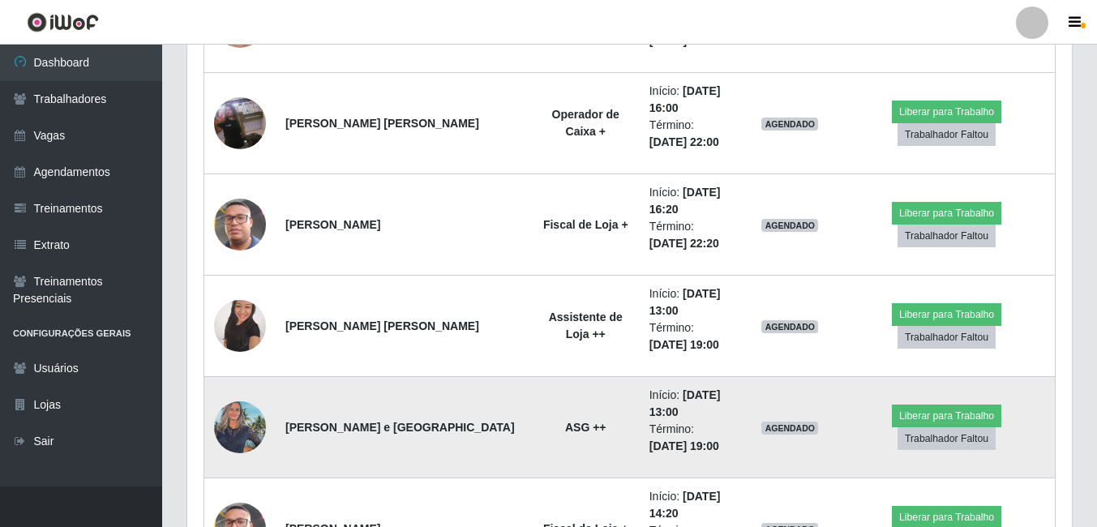
scroll to position [1052, 0]
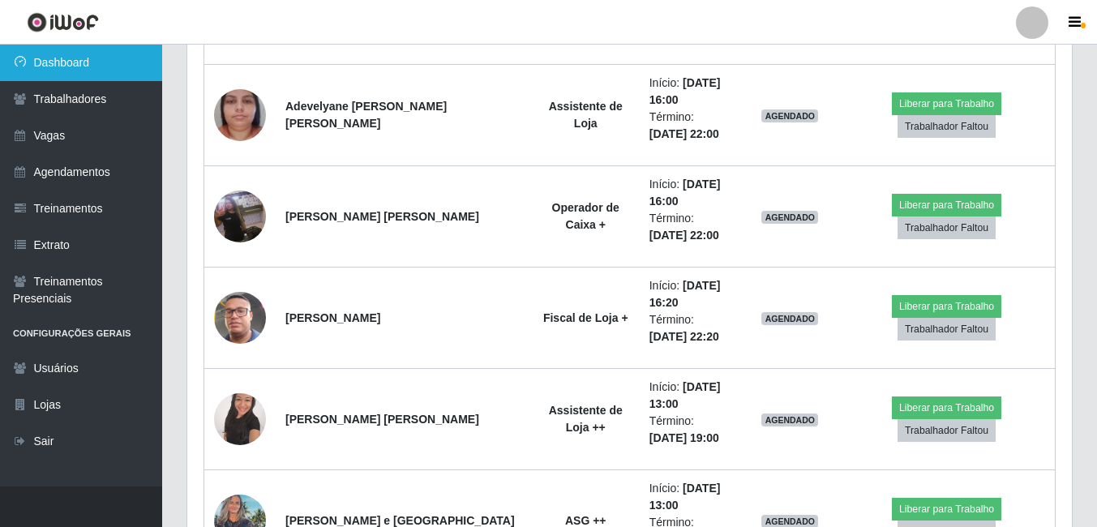
click at [35, 66] on link "Dashboard" at bounding box center [81, 63] width 162 height 36
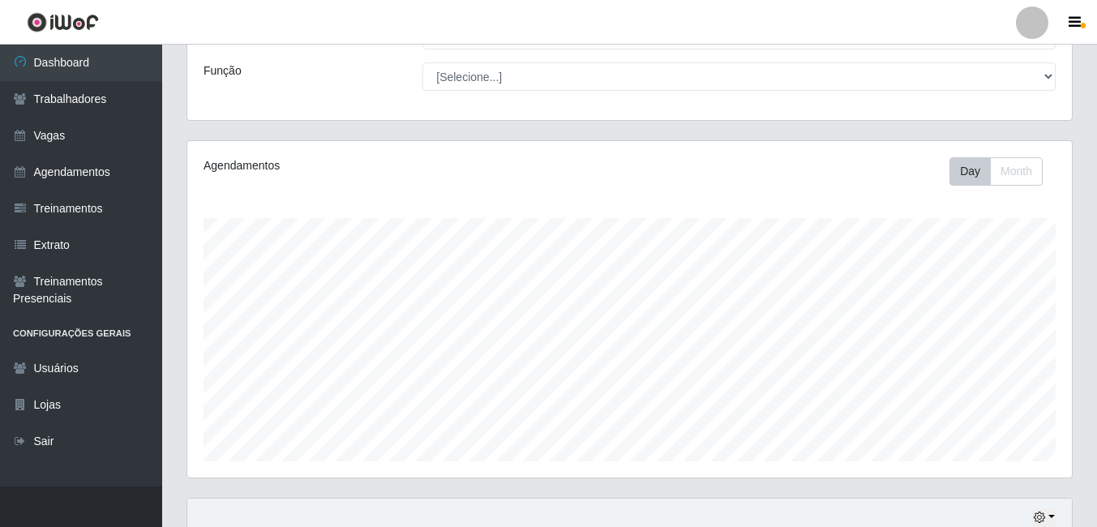
scroll to position [0, 0]
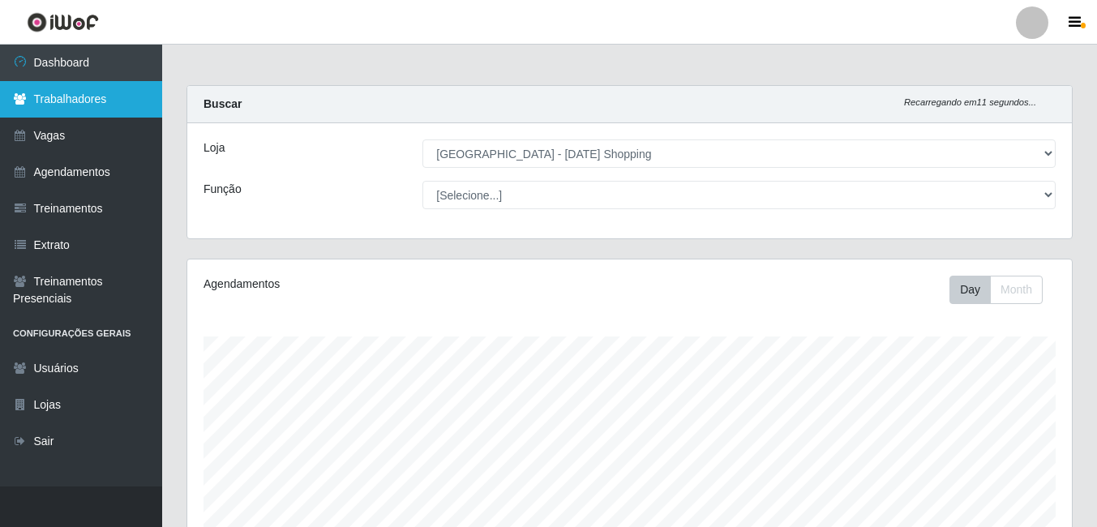
click at [60, 105] on link "Trabalhadores" at bounding box center [81, 99] width 162 height 36
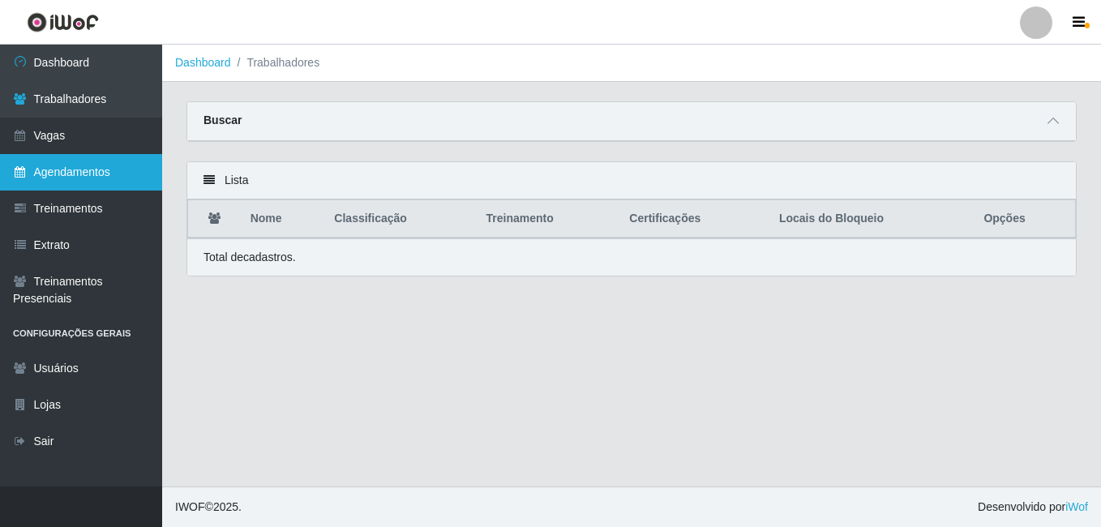
click at [62, 180] on link "Agendamentos" at bounding box center [81, 172] width 162 height 36
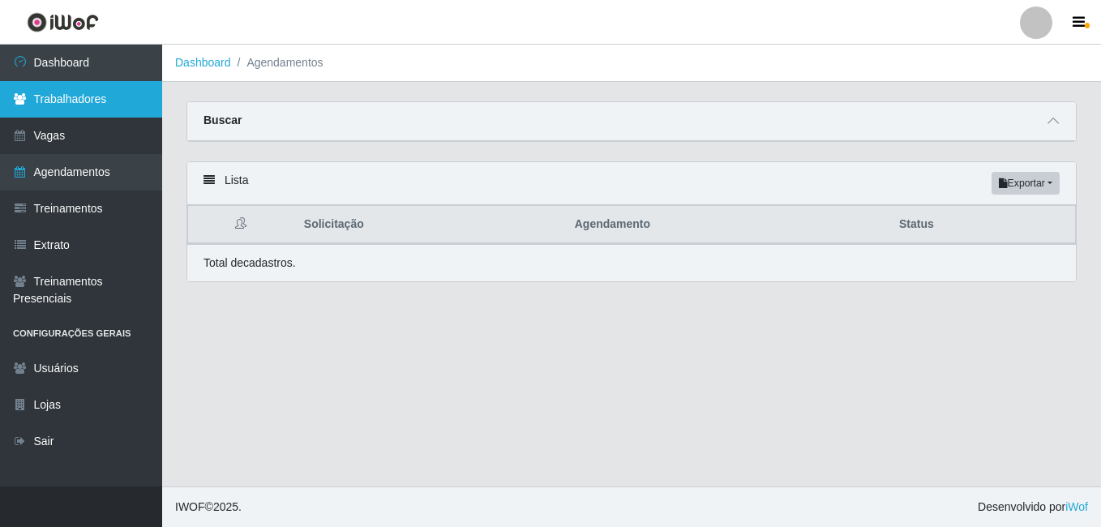
drag, startPoint x: 62, startPoint y: 108, endPoint x: 64, endPoint y: 116, distance: 8.5
click at [61, 108] on link "Trabalhadores" at bounding box center [81, 99] width 162 height 36
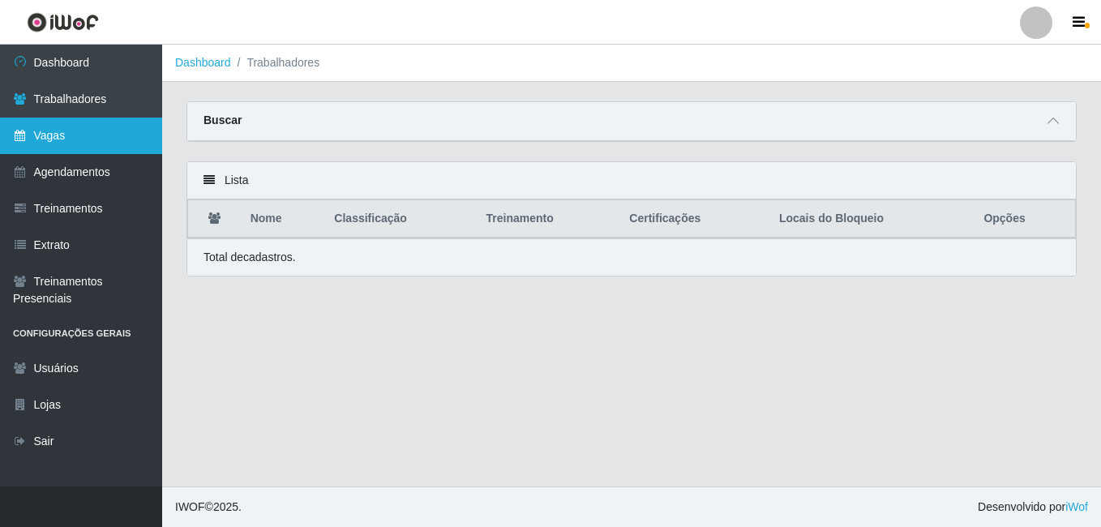
click at [62, 136] on link "Vagas" at bounding box center [81, 136] width 162 height 36
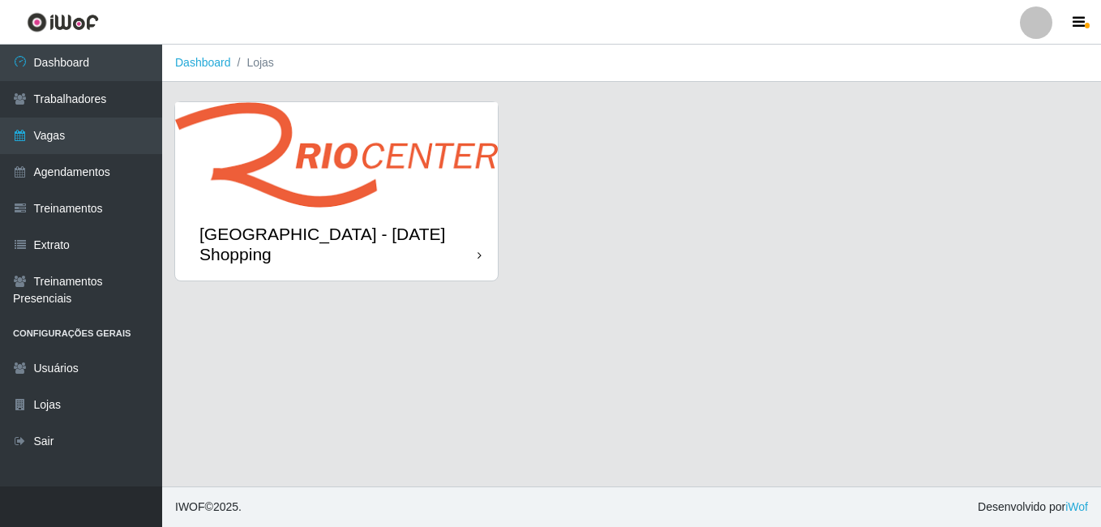
click at [328, 124] on img at bounding box center [336, 154] width 323 height 105
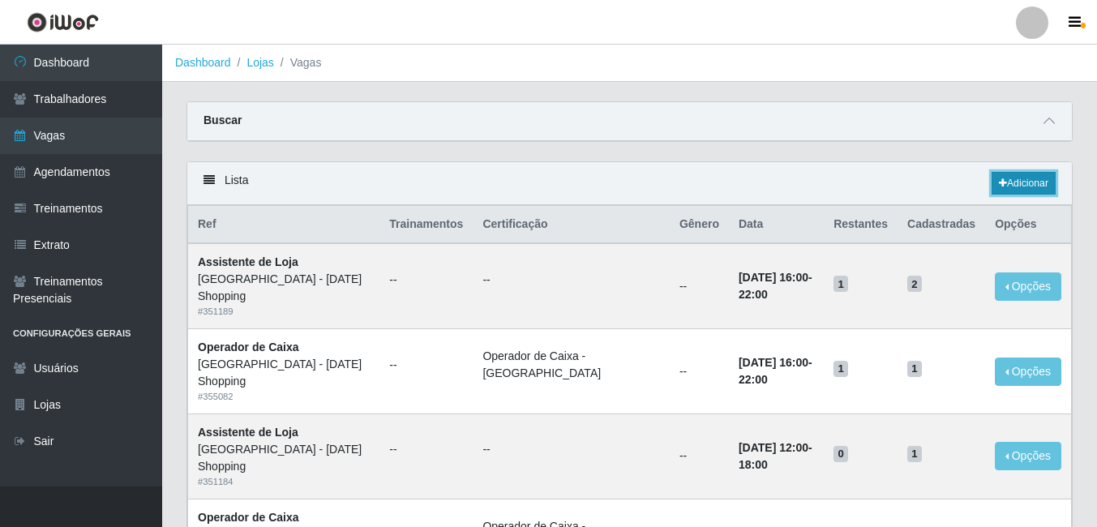
click at [999, 182] on icon at bounding box center [1003, 183] width 8 height 10
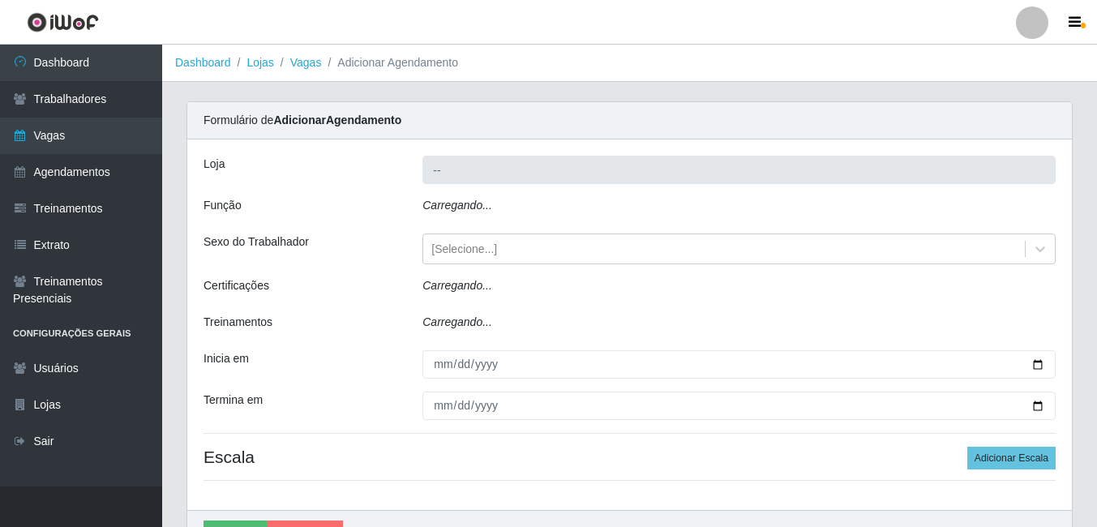
type input "[GEOGRAPHIC_DATA] - [DATE] Shopping"
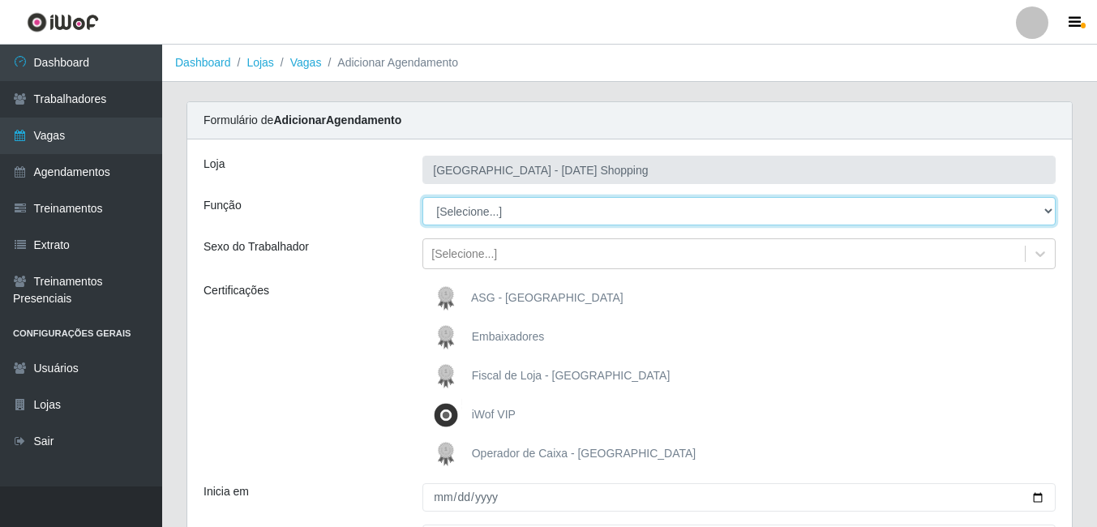
click at [485, 204] on select "[Selecione...] ASG ASG + ASG ++ Assistente [PERSON_NAME] Assistente [PERSON_NAM…" at bounding box center [738, 211] width 633 height 28
select select "16"
click at [422, 197] on select "[Selecione...] ASG ASG + ASG ++ Assistente [PERSON_NAME] Assistente [PERSON_NAM…" at bounding box center [738, 211] width 633 height 28
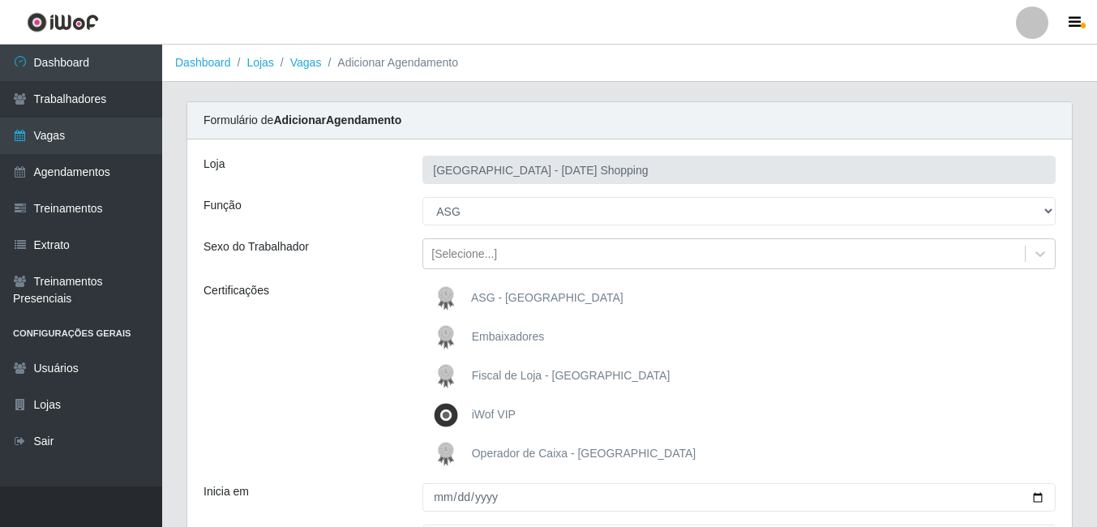
click at [491, 298] on span "ASG - [GEOGRAPHIC_DATA]" at bounding box center [547, 297] width 152 height 13
click at [0, 0] on input "ASG - [GEOGRAPHIC_DATA]" at bounding box center [0, 0] width 0 height 0
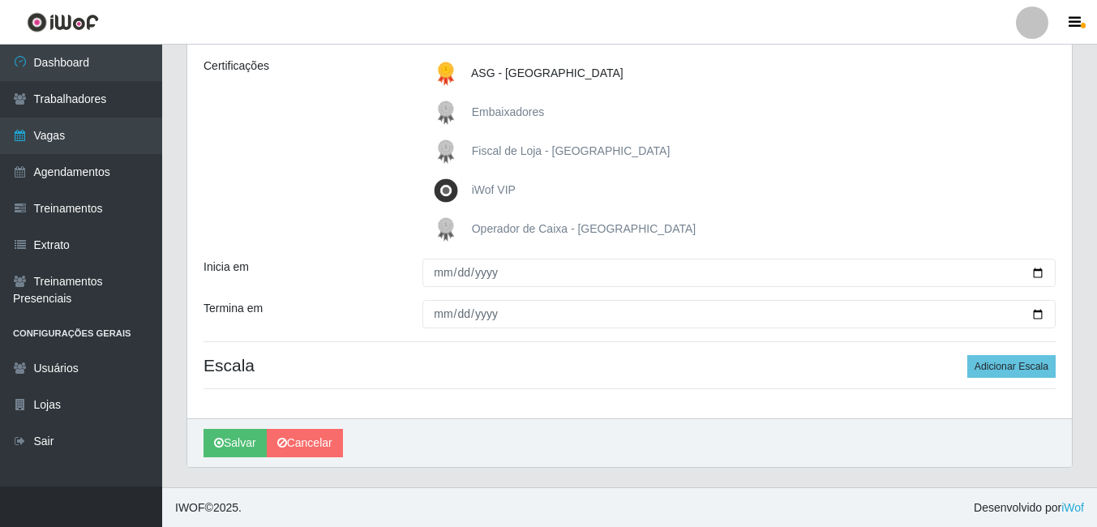
scroll to position [225, 0]
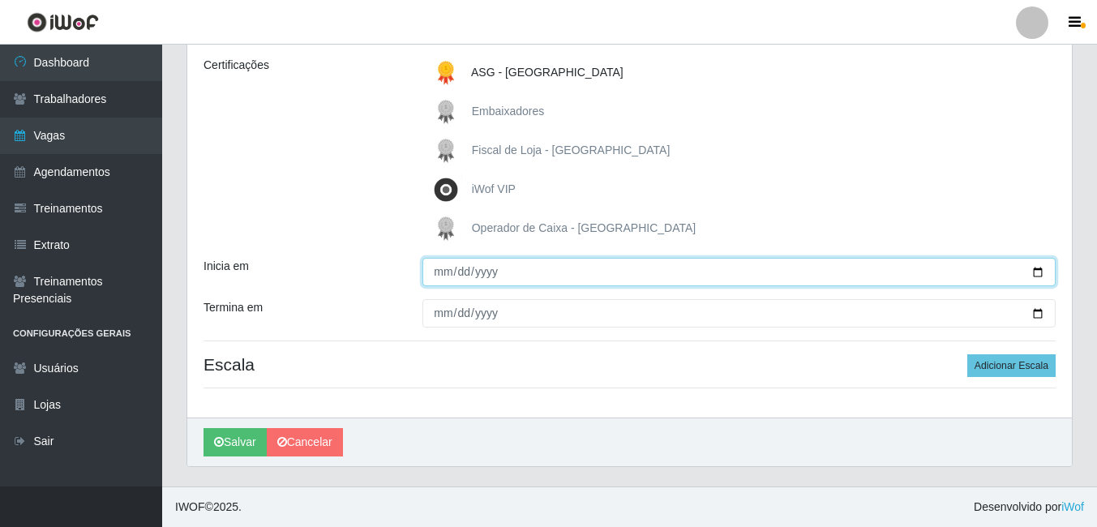
click at [1033, 277] on input "Inicia em" at bounding box center [738, 272] width 633 height 28
type input "[DATE]"
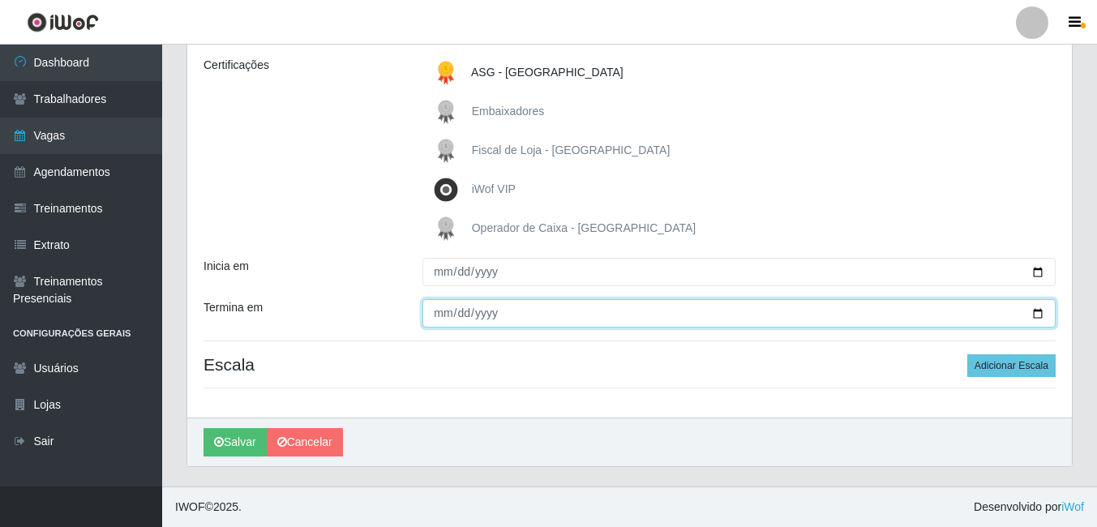
click at [1044, 313] on input "Termina em" at bounding box center [738, 313] width 633 height 28
type input "[DATE]"
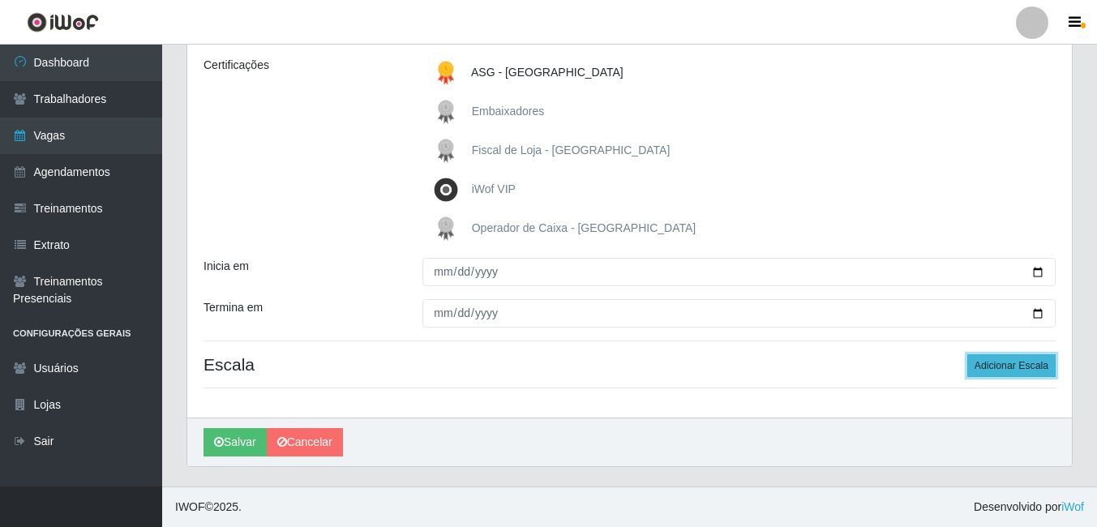
click at [1005, 371] on button "Adicionar Escala" at bounding box center [1011, 365] width 88 height 23
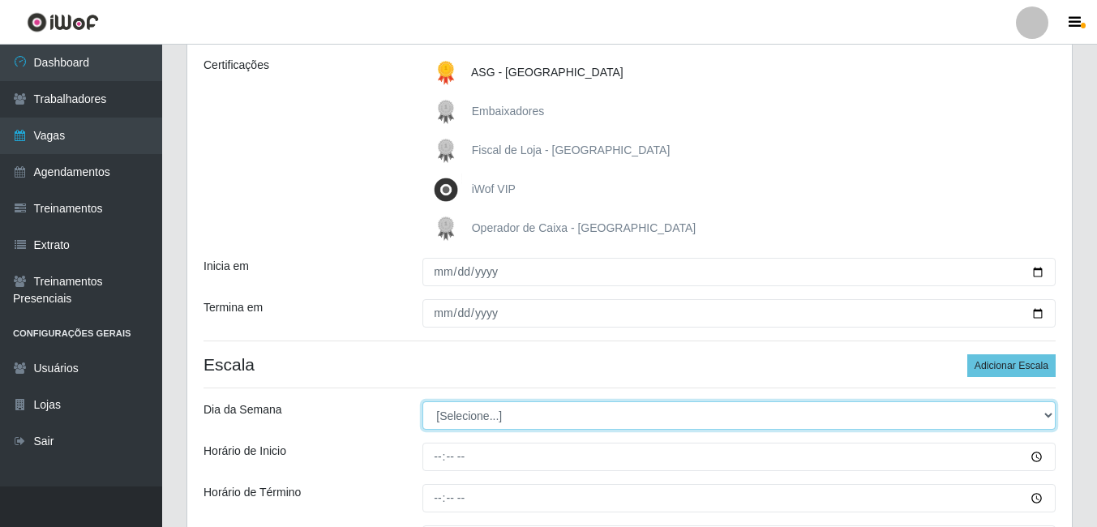
click at [471, 415] on select "[Selecione...] Segunda Terça Quarta Quinta Sexta Sábado Domingo" at bounding box center [738, 415] width 633 height 28
select select "1"
click at [422, 401] on select "[Selecione...] Segunda Terça Quarta Quinta Sexta Sábado Domingo" at bounding box center [738, 415] width 633 height 28
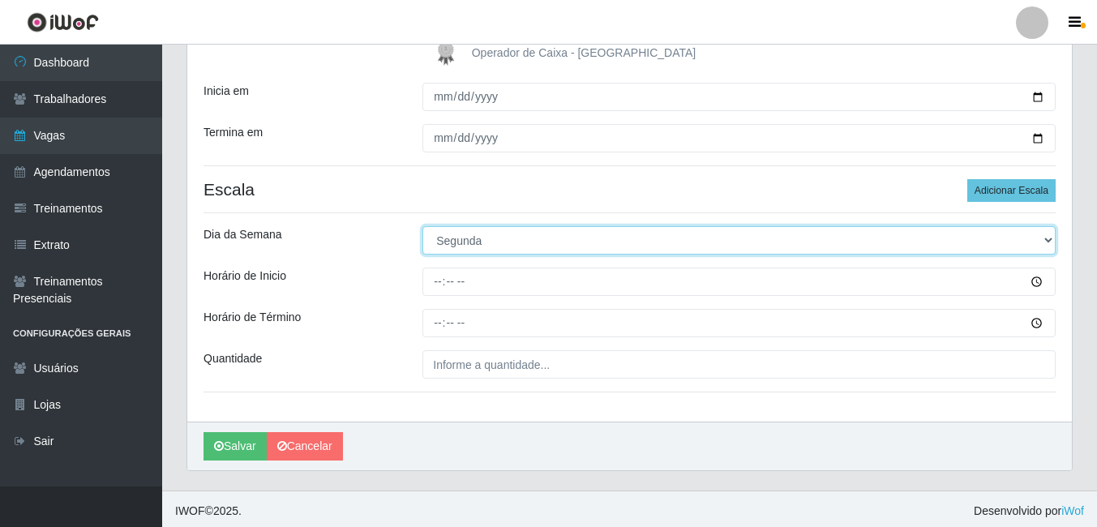
scroll to position [405, 0]
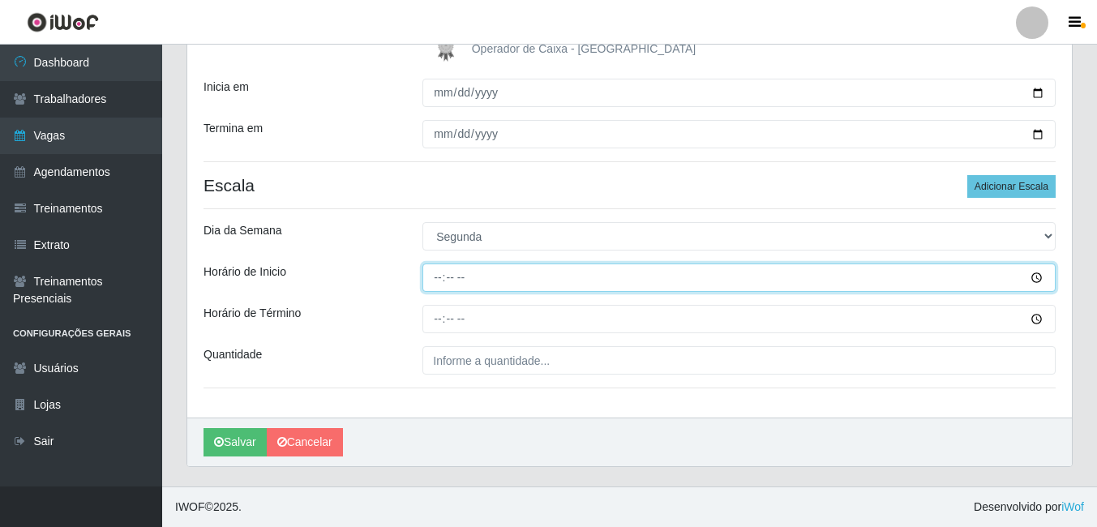
click at [445, 281] on input "Horário de Inicio" at bounding box center [738, 278] width 633 height 28
type input "10:00"
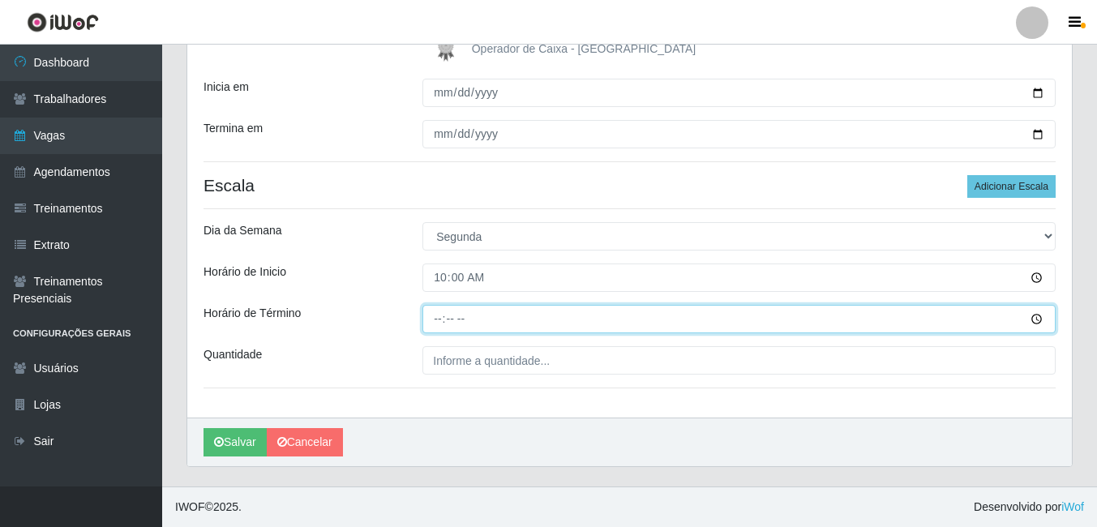
type input "16:00"
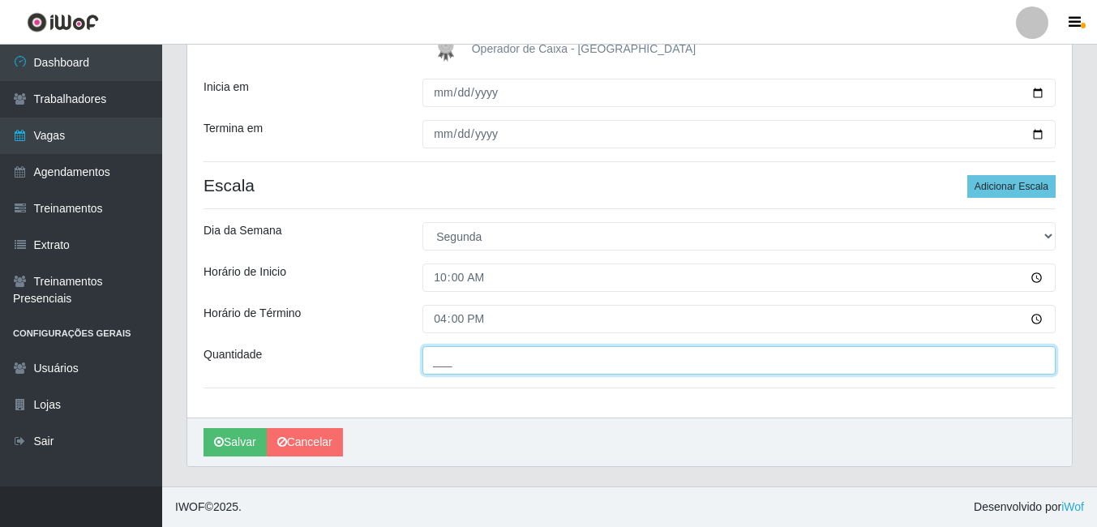
click at [465, 371] on input "___" at bounding box center [738, 360] width 633 height 28
type input "01_"
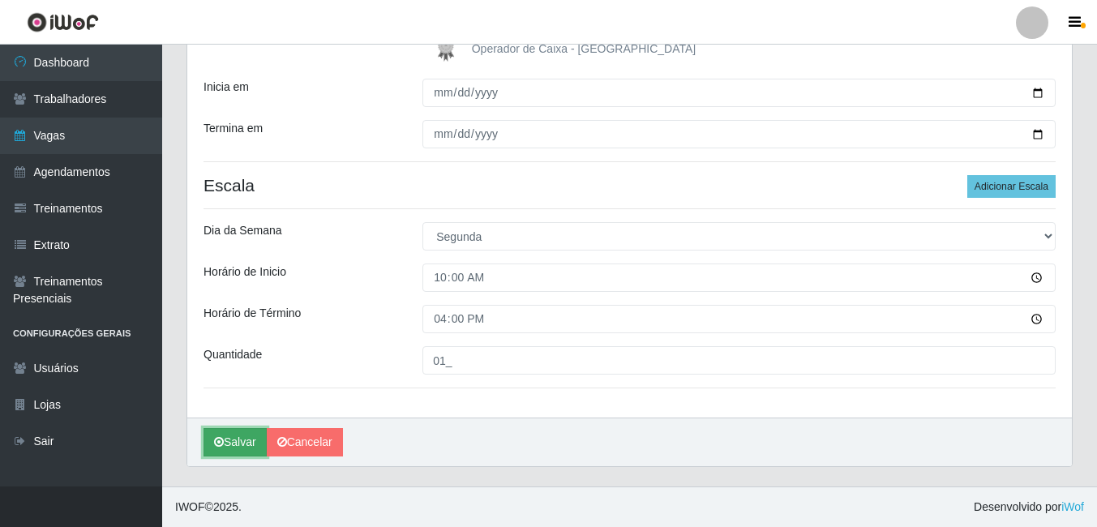
click at [233, 444] on button "Salvar" at bounding box center [235, 442] width 63 height 28
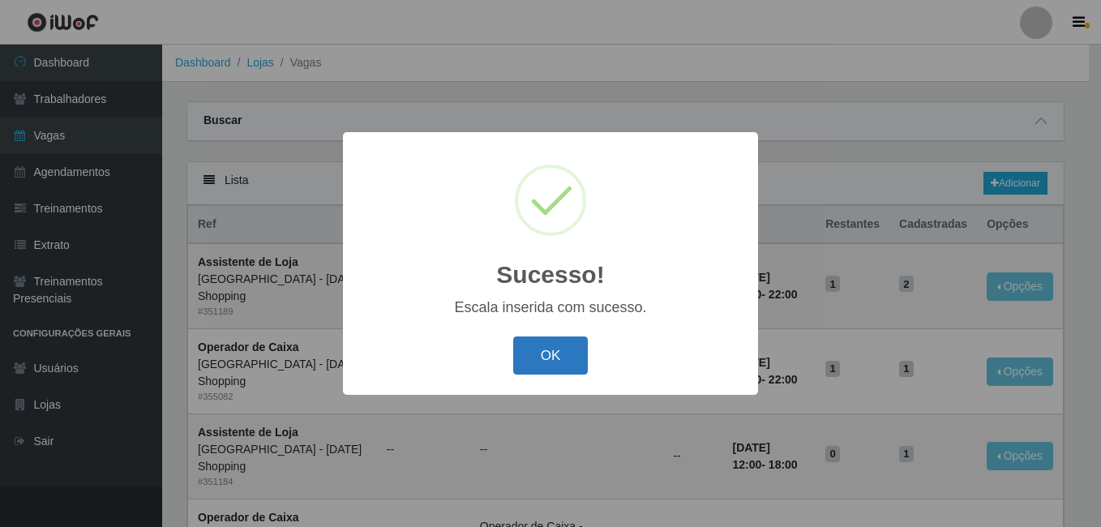
click at [539, 360] on button "OK" at bounding box center [550, 356] width 75 height 38
